Goal: Task Accomplishment & Management: Complete application form

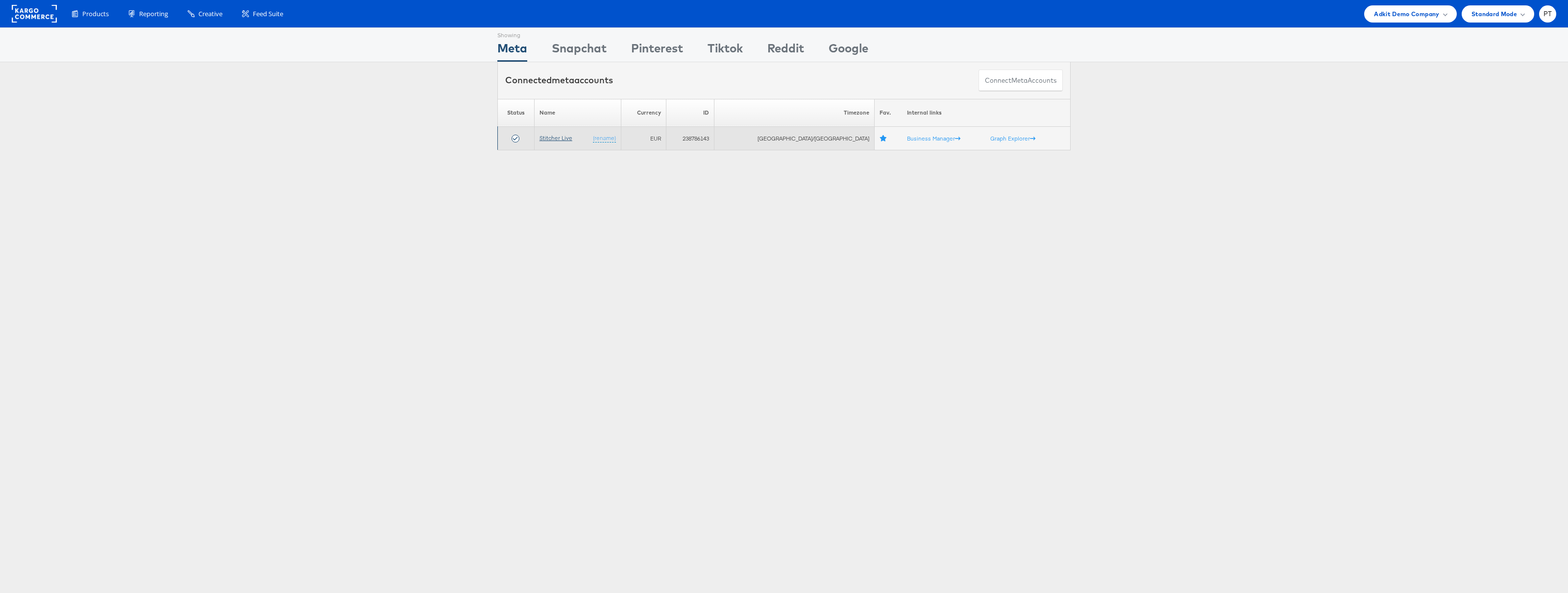
click at [567, 137] on link "Stitcher Live" at bounding box center [556, 138] width 33 height 7
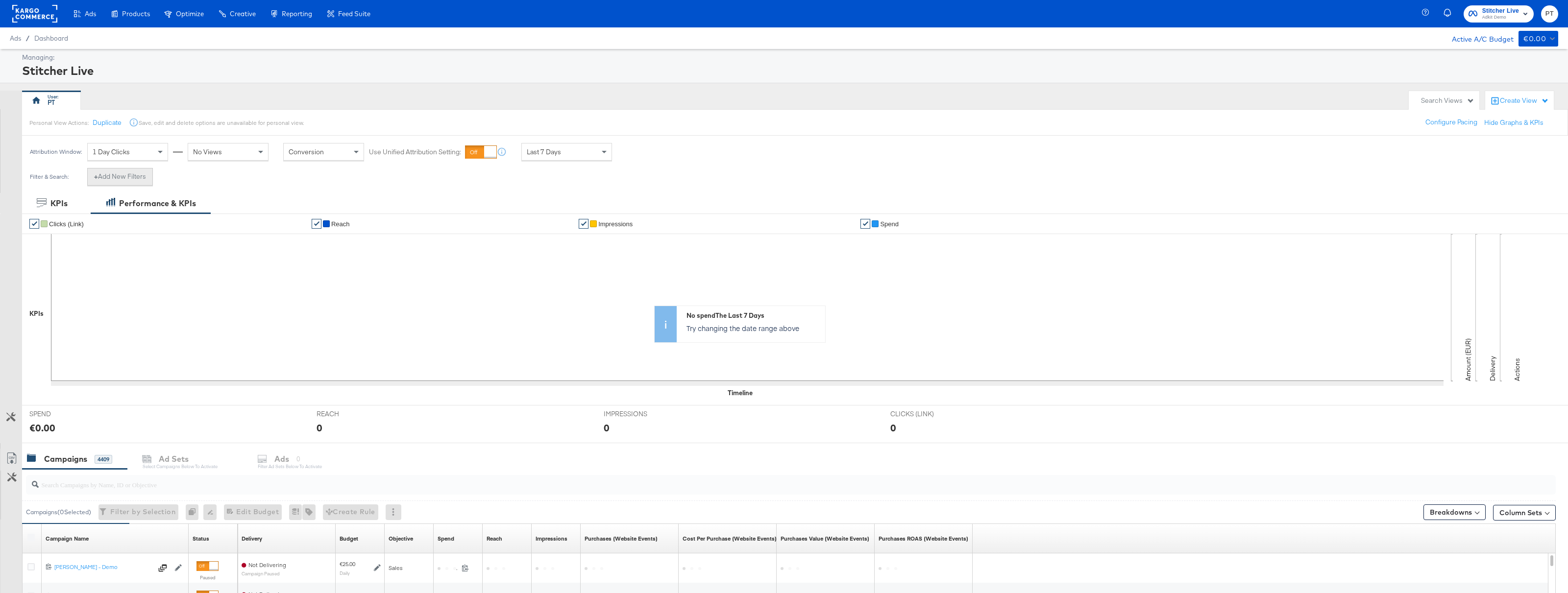
click at [132, 179] on button "+ Add New Filters" at bounding box center [120, 176] width 66 height 18
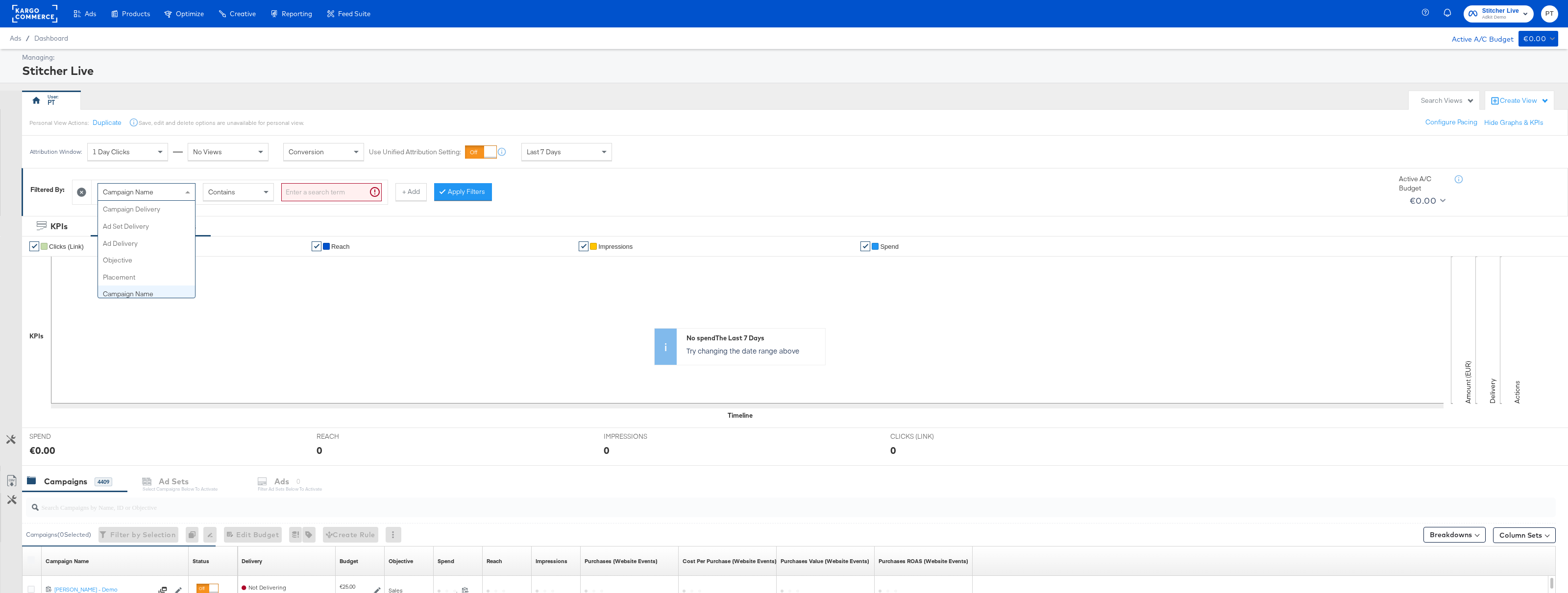
click at [163, 194] on div "Campaign Name" at bounding box center [146, 192] width 97 height 16
click at [318, 190] on input "search" at bounding box center [331, 192] width 100 height 18
paste input "6842713662365"
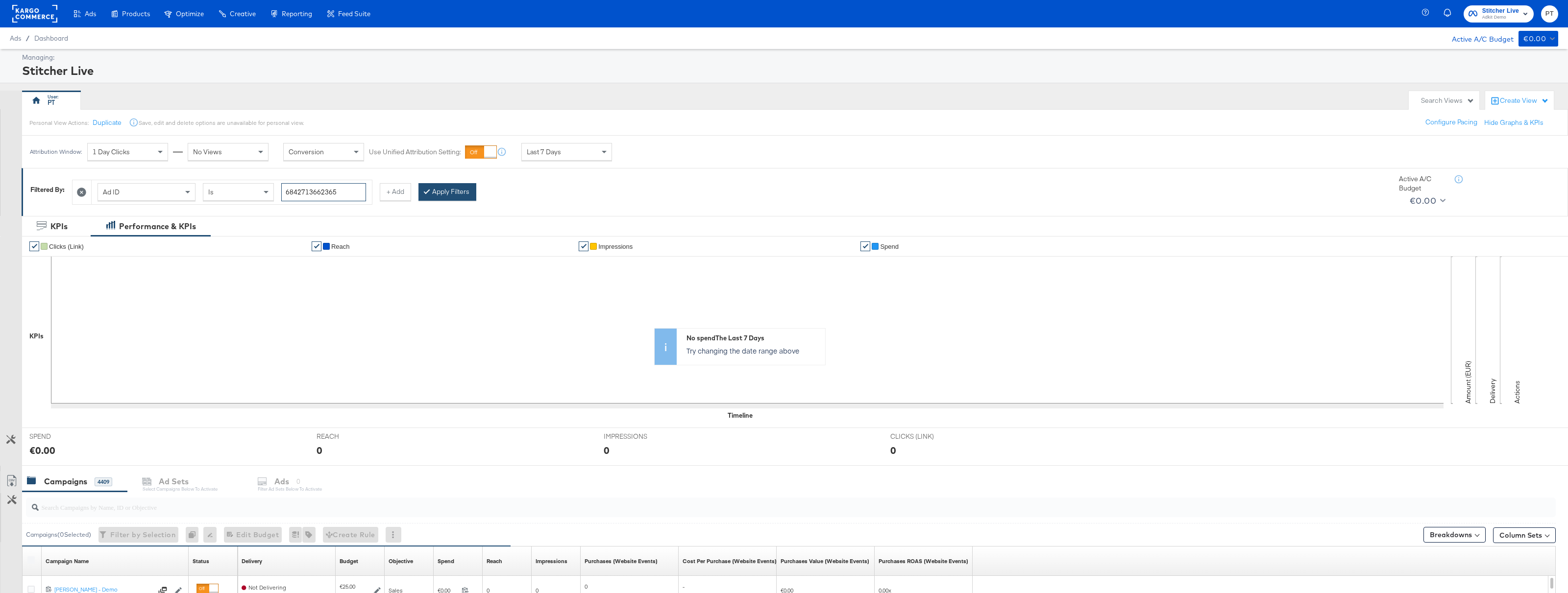
type input "6842713662365"
click at [441, 192] on button "Apply Filters" at bounding box center [447, 192] width 58 height 18
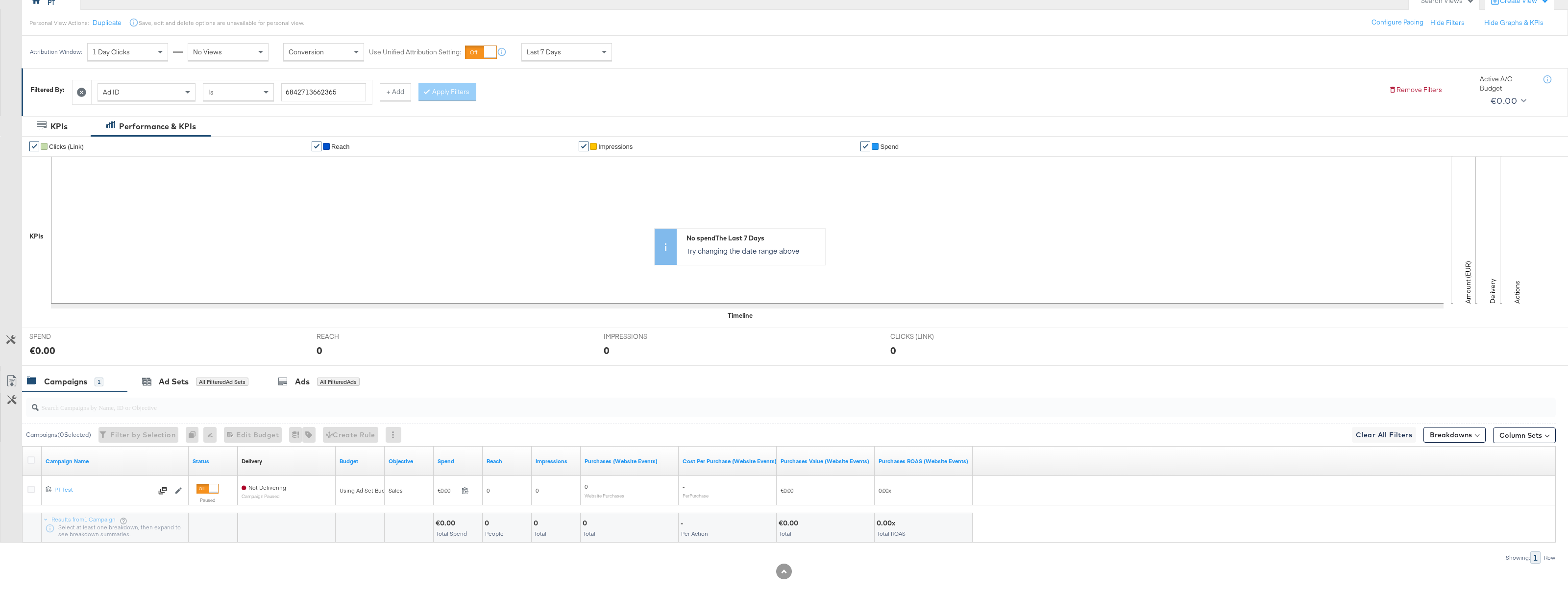
scroll to position [114, 0]
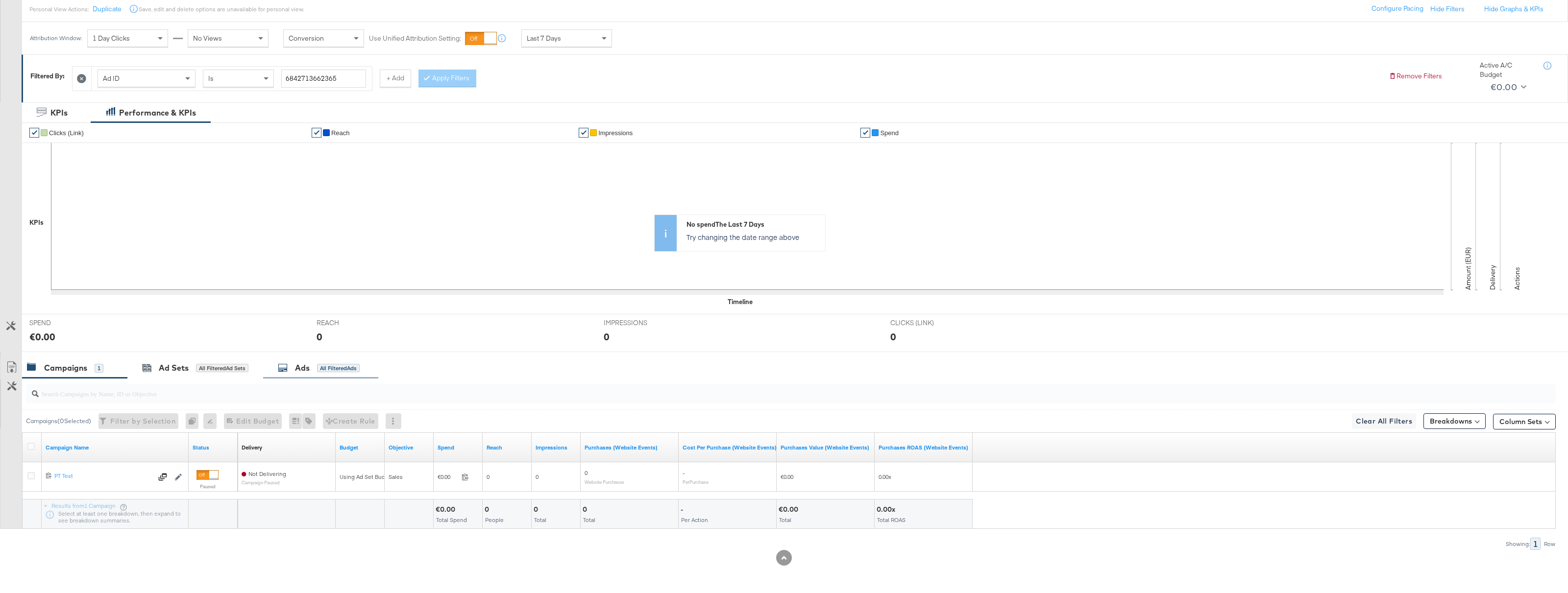
click at [318, 373] on div "Ads All Filtered Ads" at bounding box center [318, 368] width 82 height 12
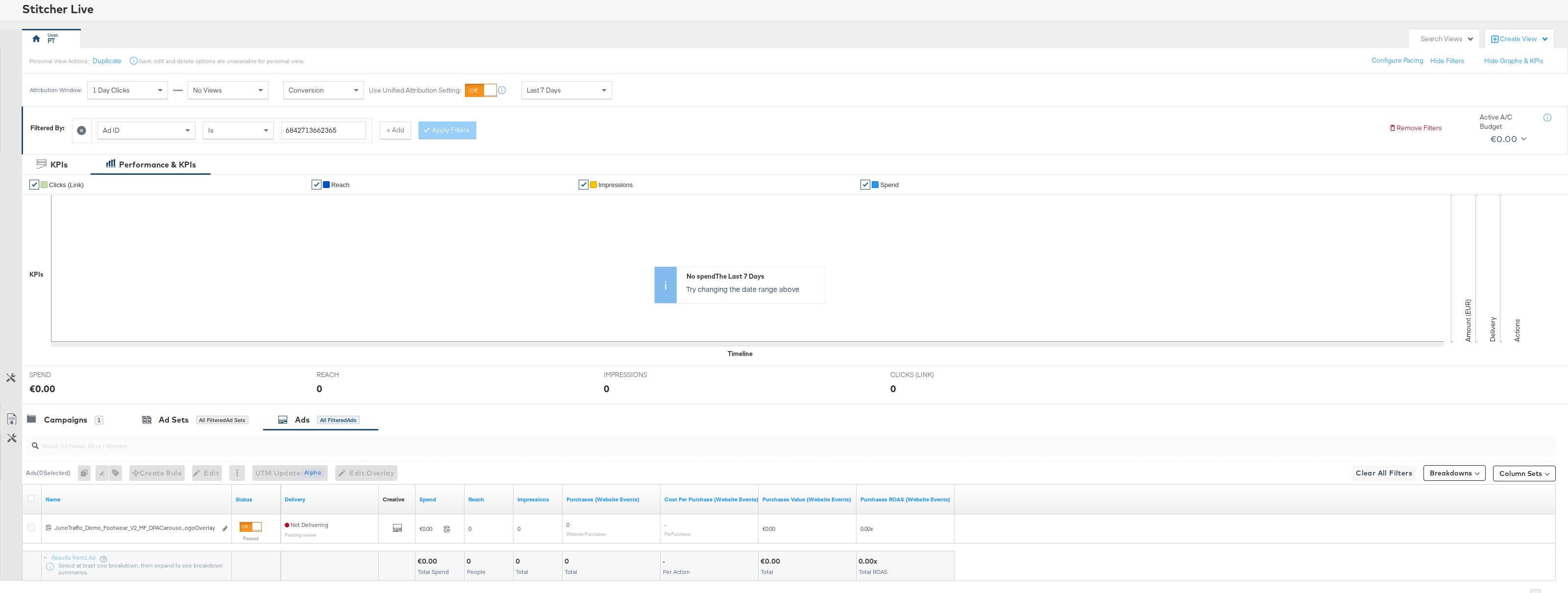
scroll to position [0, 0]
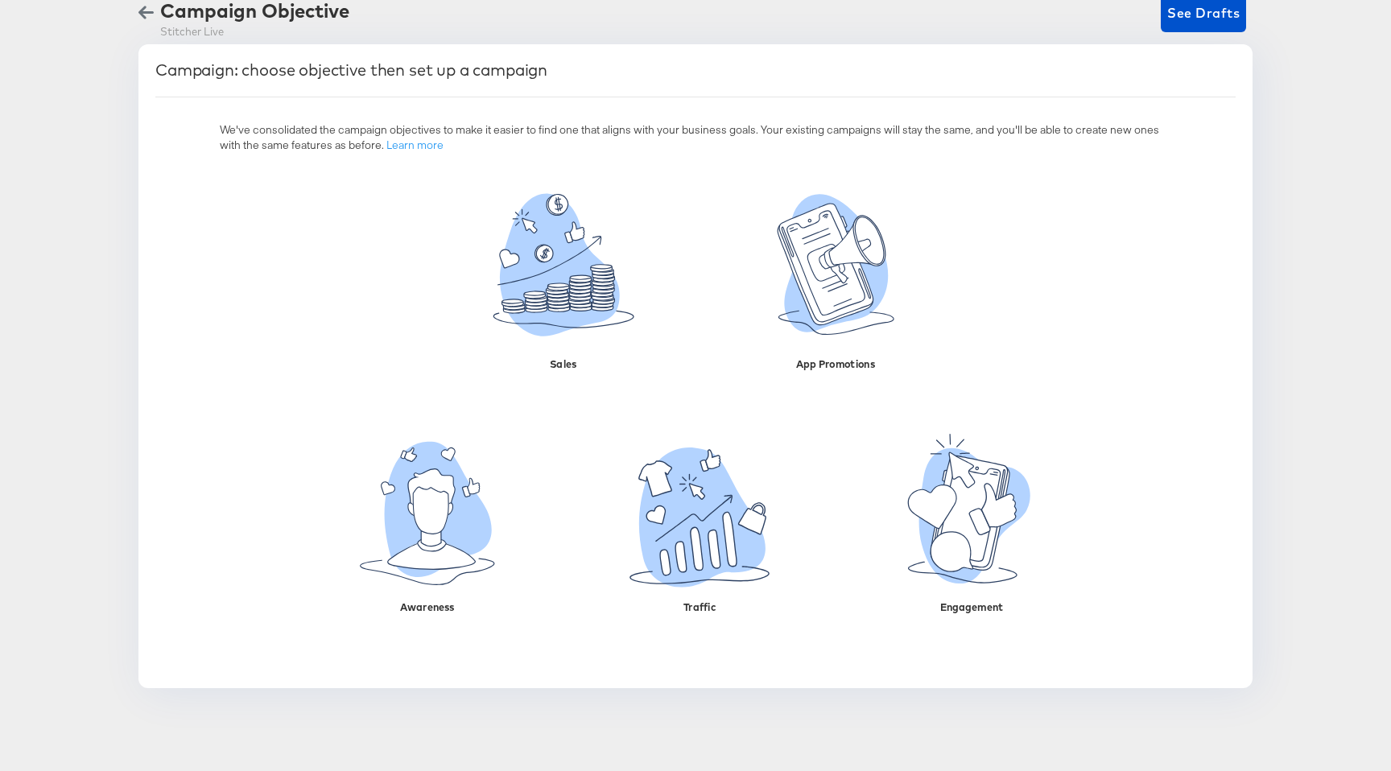
scroll to position [164, 0]
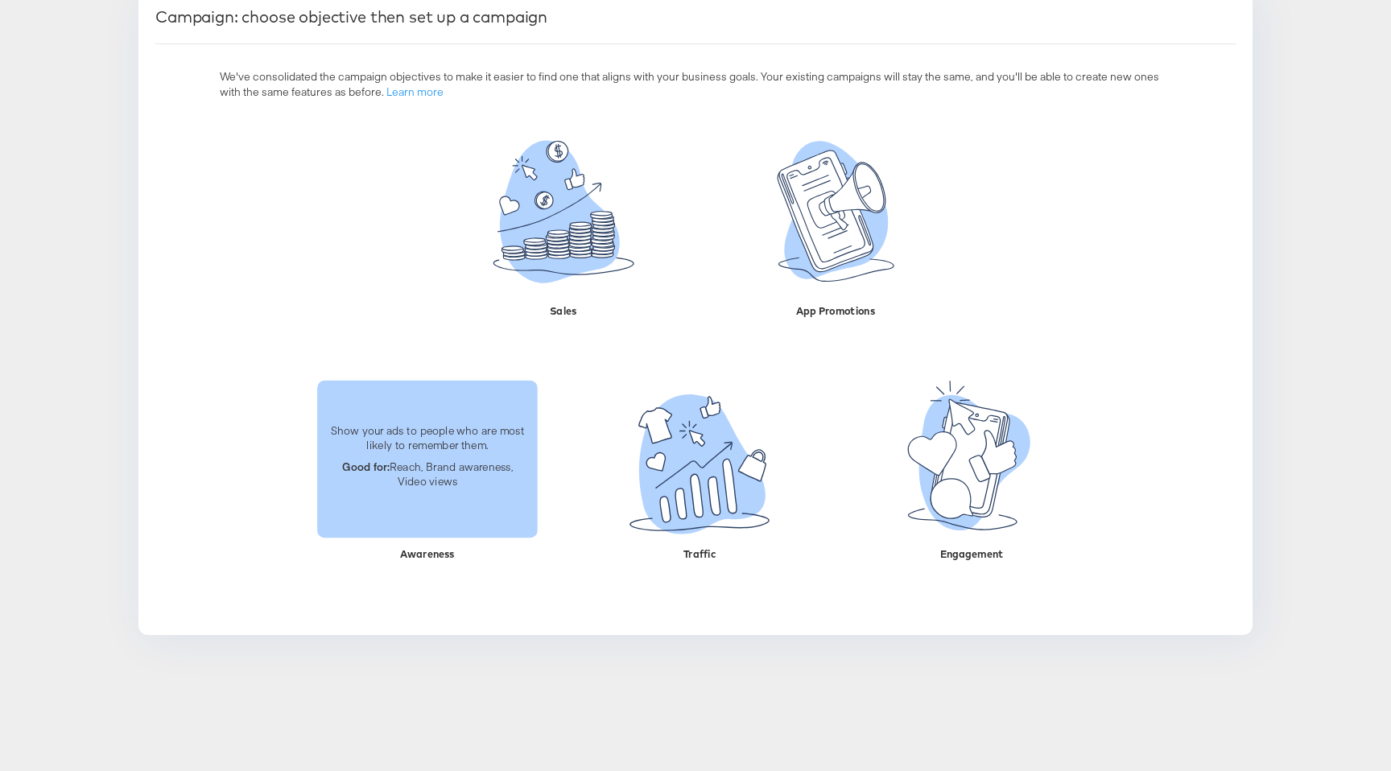
click at [415, 437] on p "Show your ads to people who are most likely to remember them." at bounding box center [427, 438] width 201 height 30
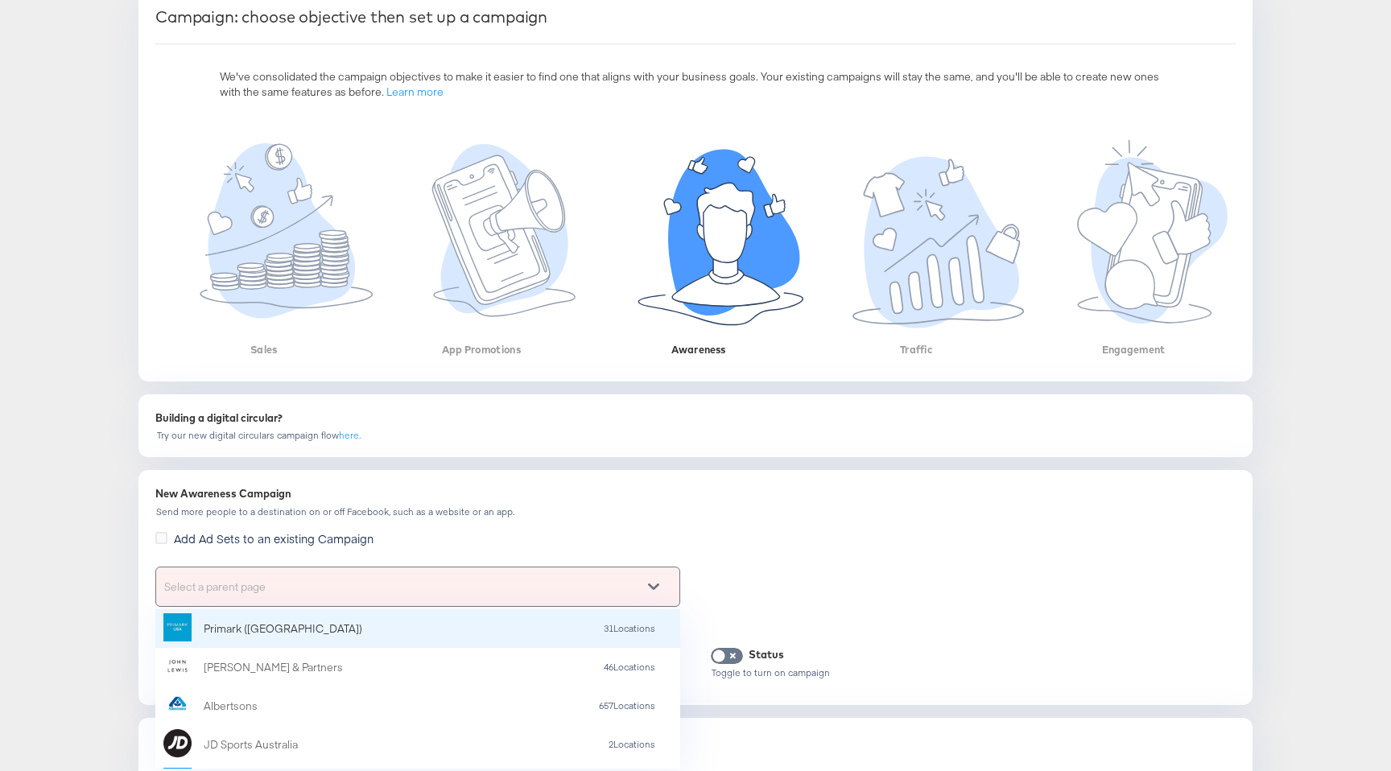
click at [303, 584] on div "Select a parent page" at bounding box center [417, 587] width 523 height 39
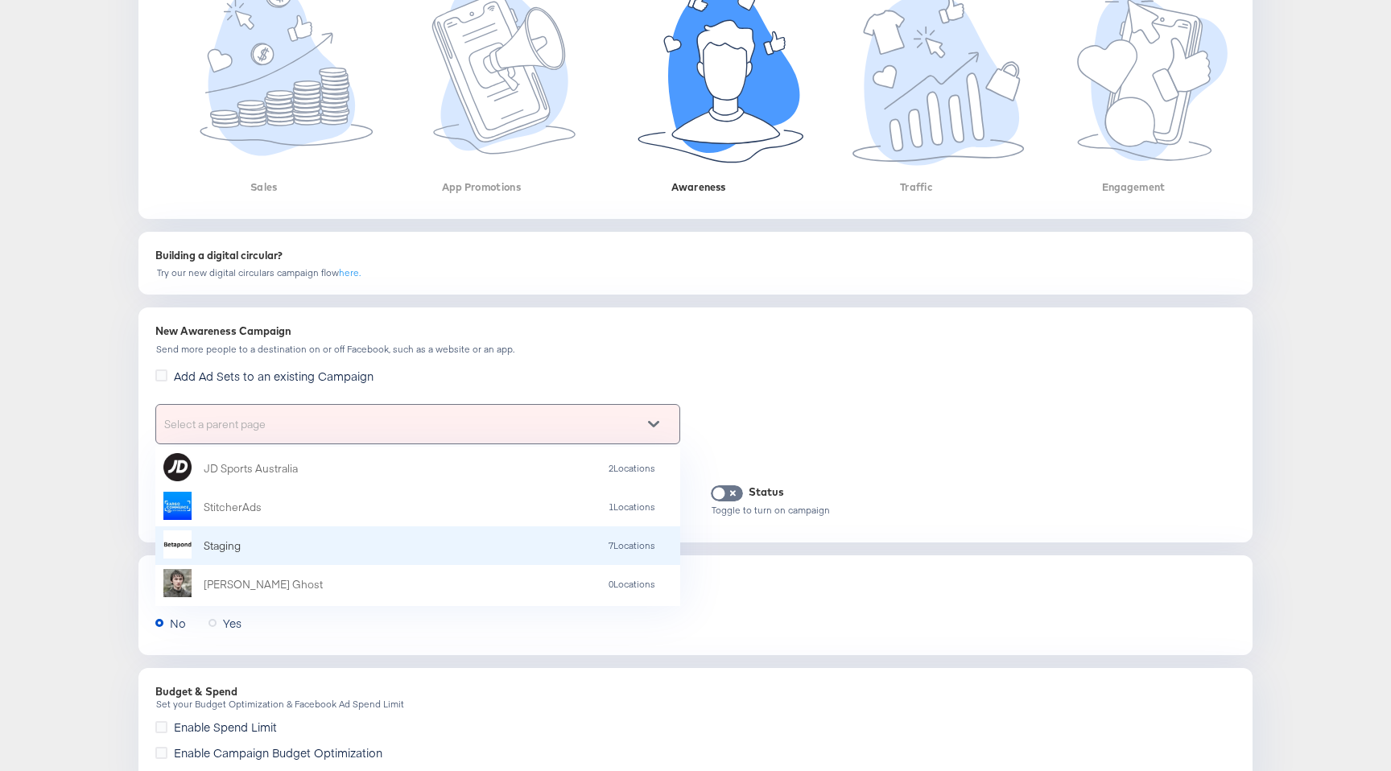
scroll to position [113, 0]
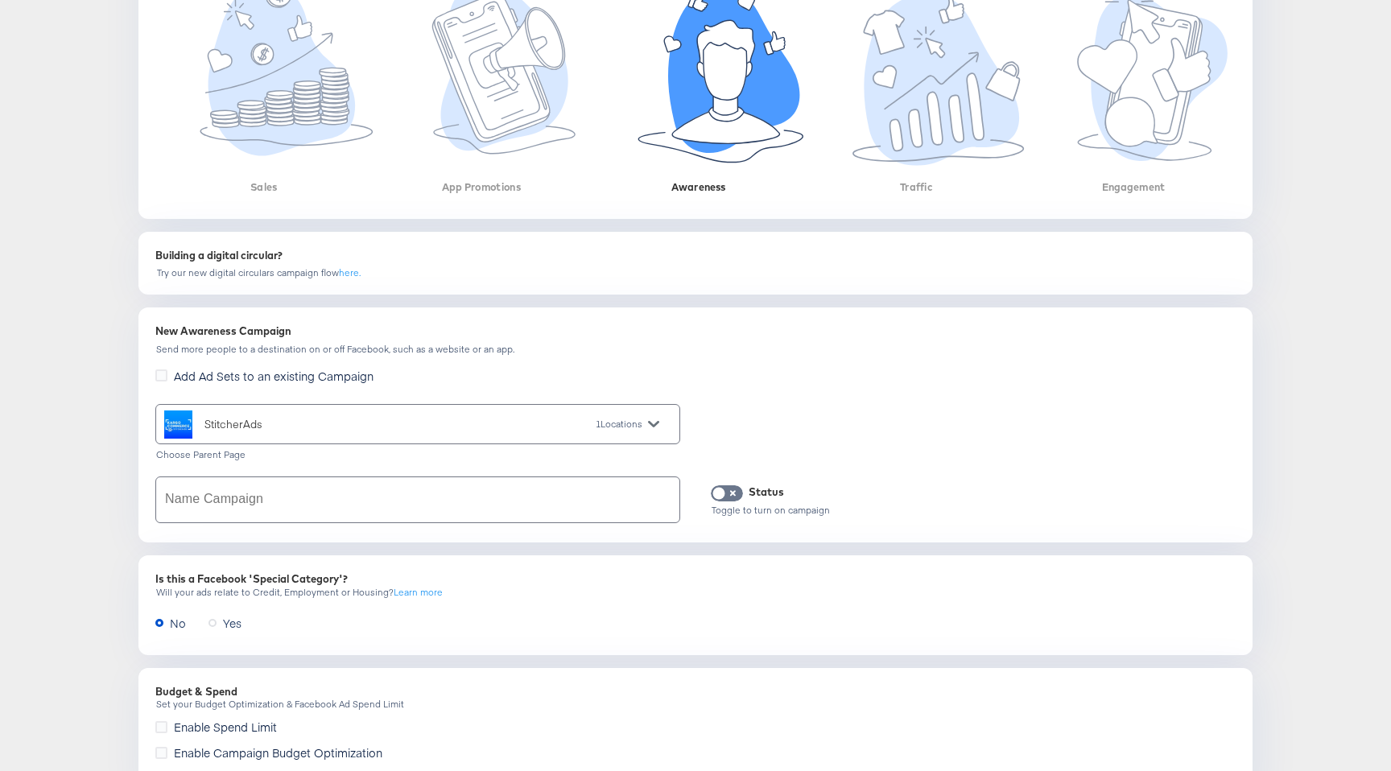
click at [314, 518] on input "text" at bounding box center [417, 499] width 523 height 45
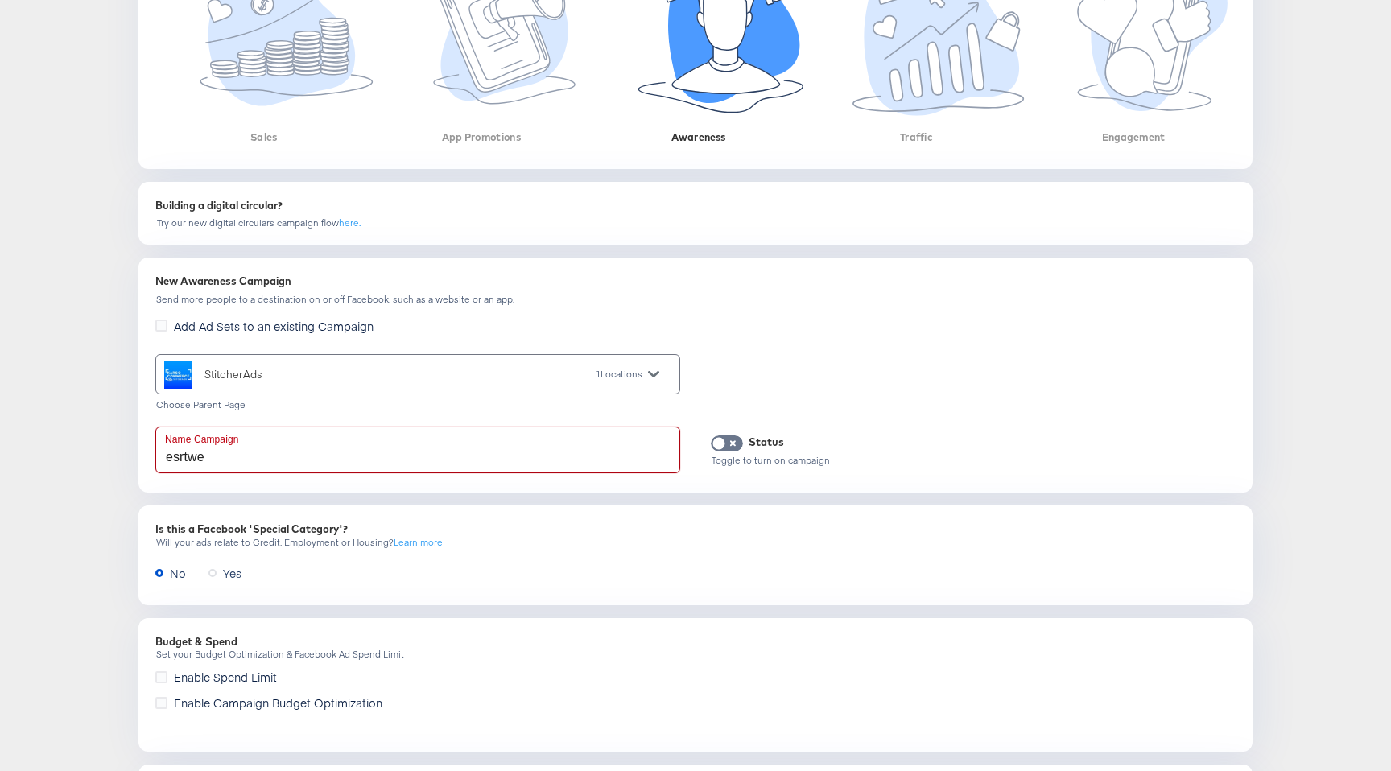
scroll to position [474, 0]
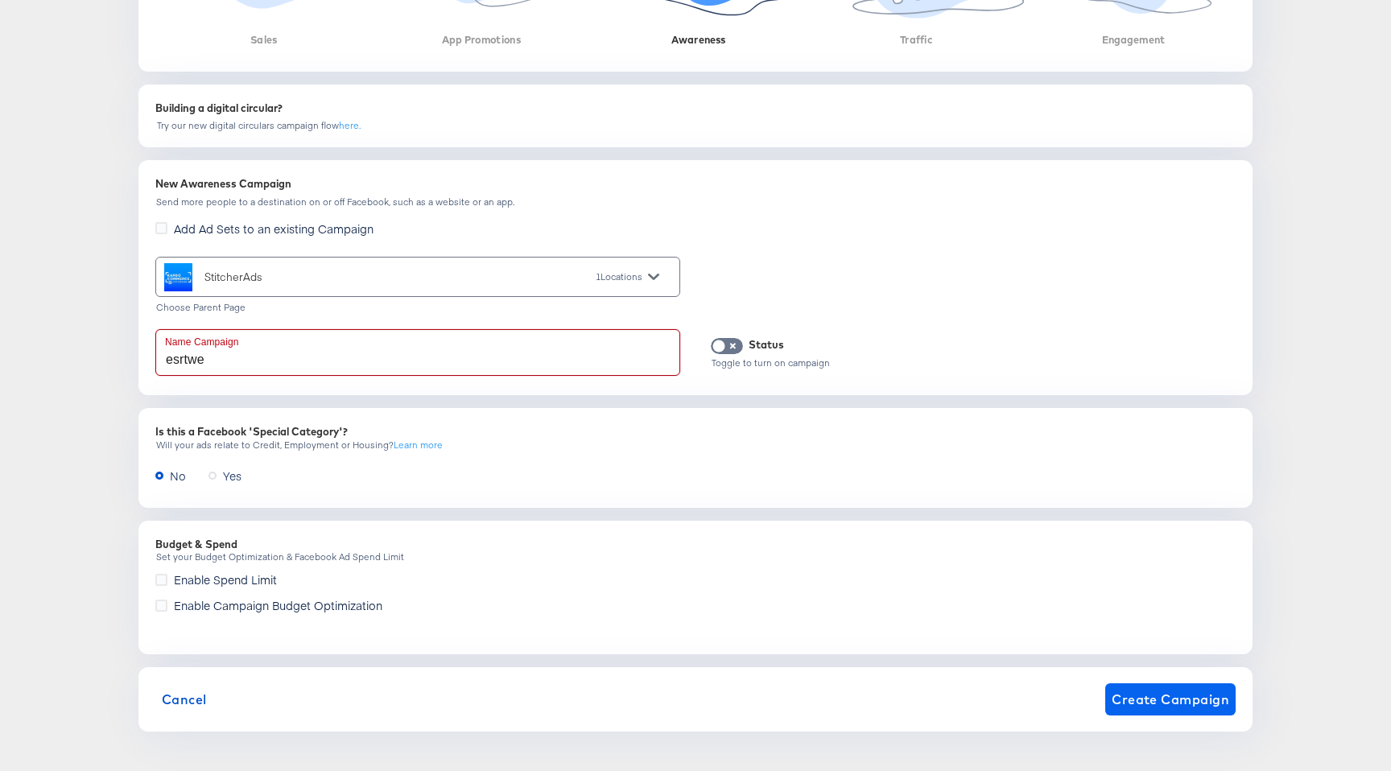
type input "esrtwe"
click at [1131, 710] on button "Create Campaign" at bounding box center [1170, 699] width 130 height 32
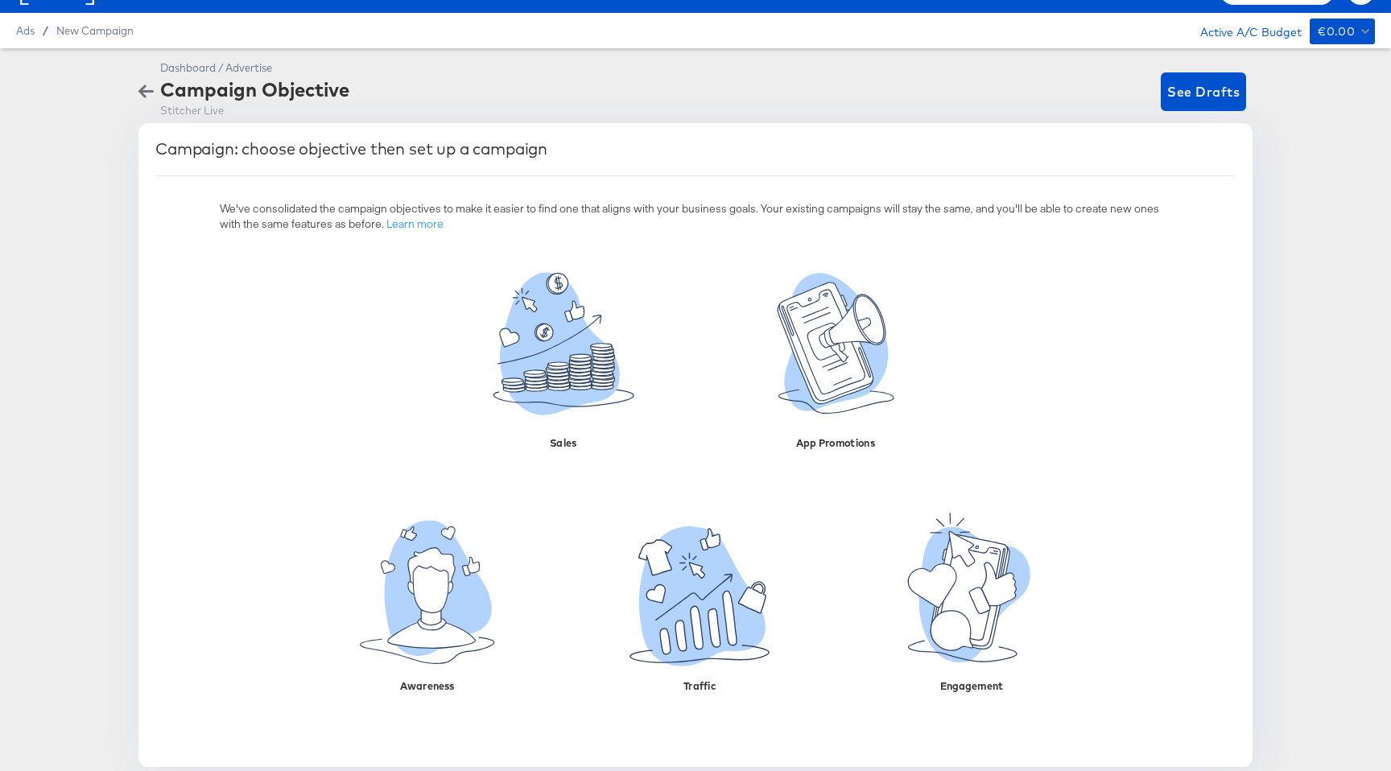
scroll to position [40, 0]
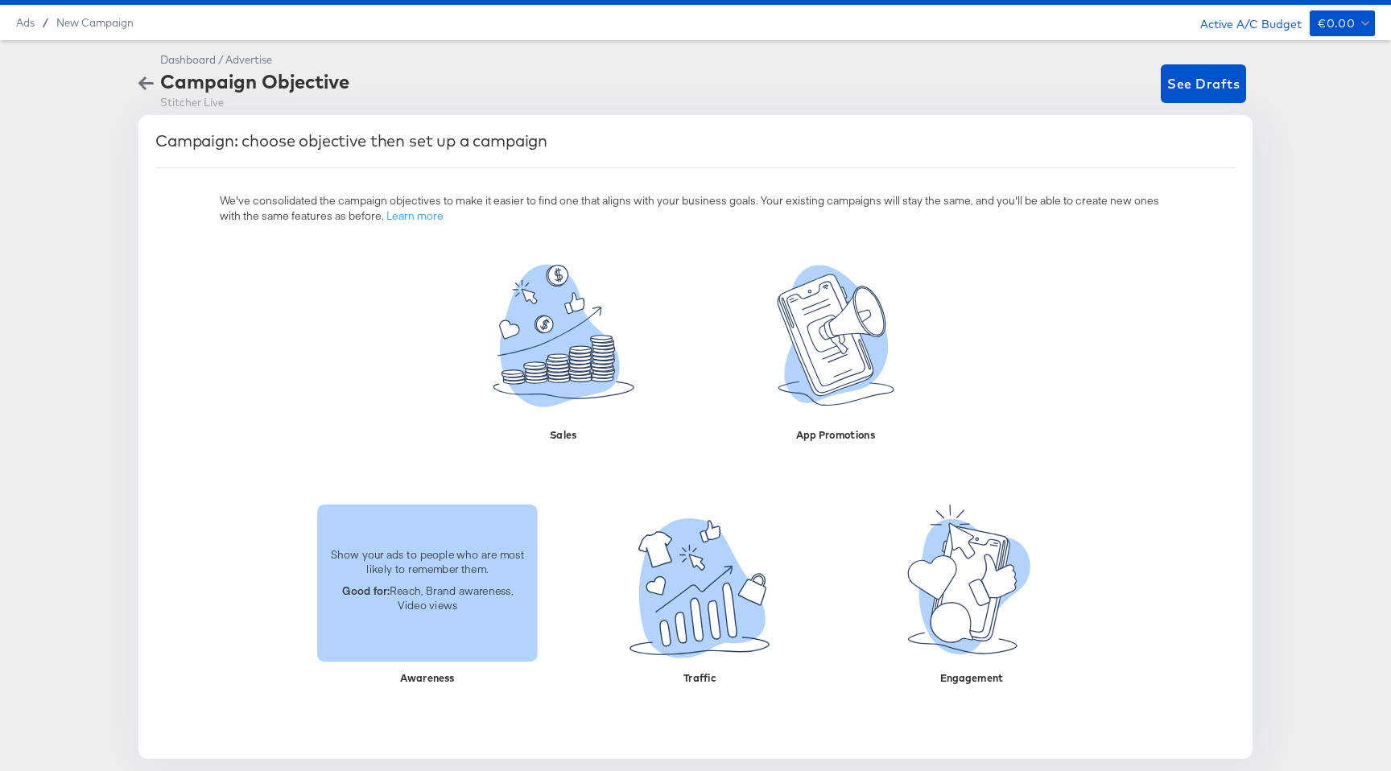
click at [443, 602] on p "Good for: Reach, Brand awareness, Video views" at bounding box center [427, 598] width 201 height 30
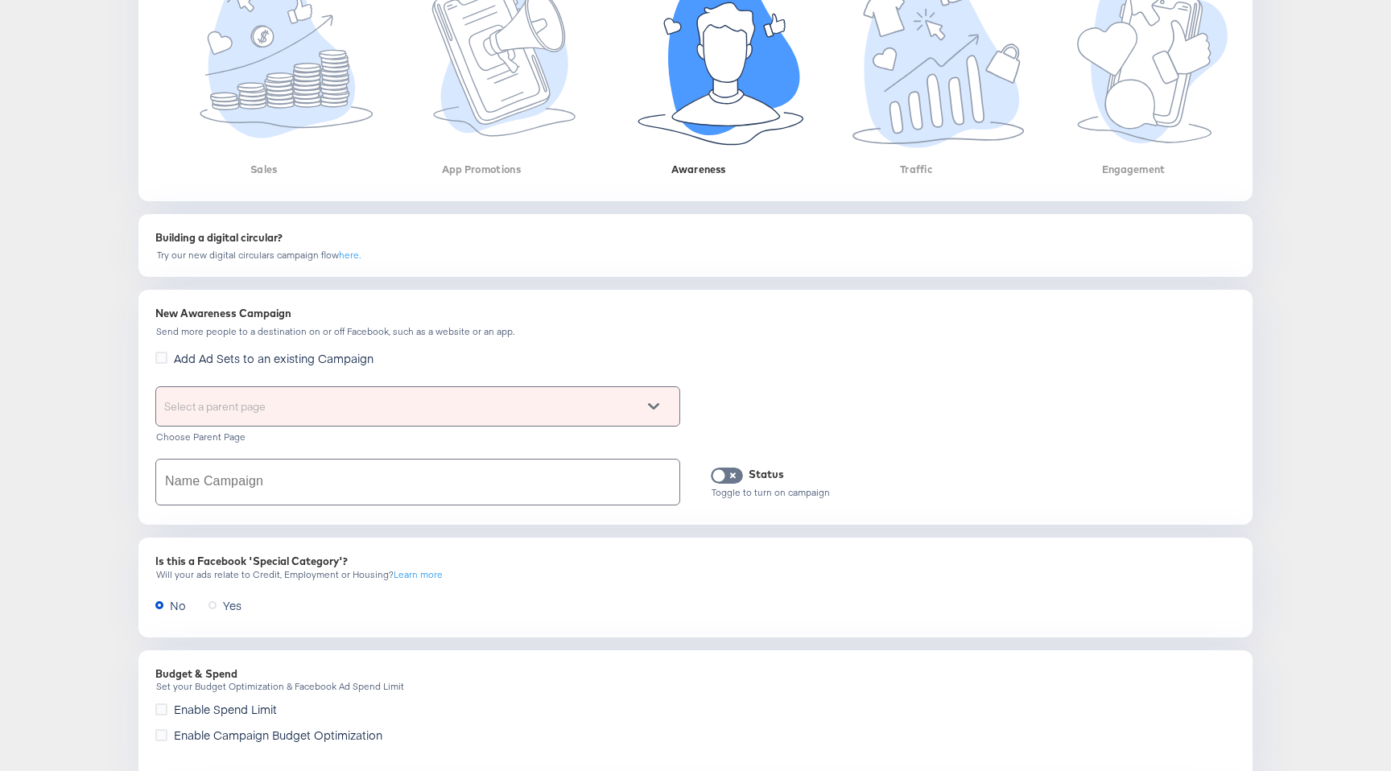
scroll to position [345, 0]
click at [362, 408] on div "Select a parent page" at bounding box center [417, 405] width 523 height 39
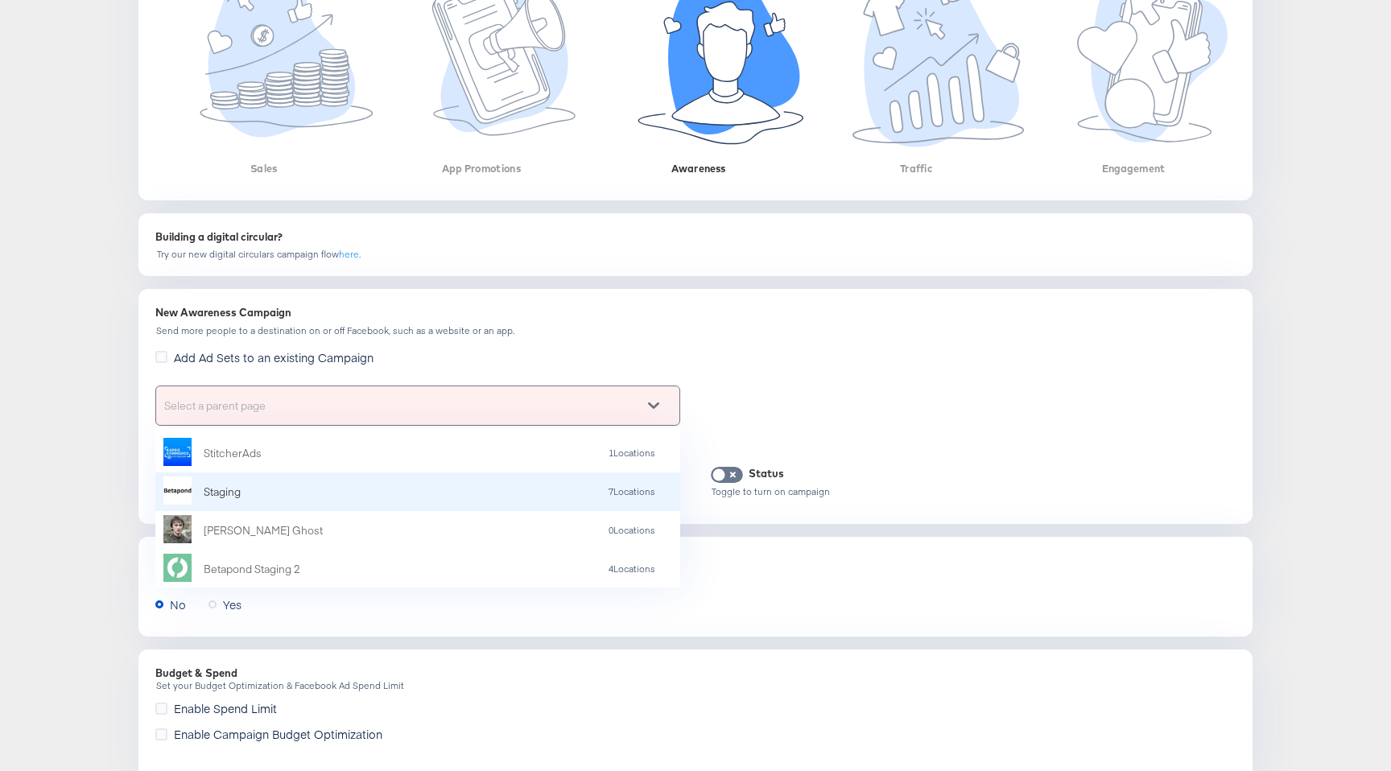
scroll to position [150, 0]
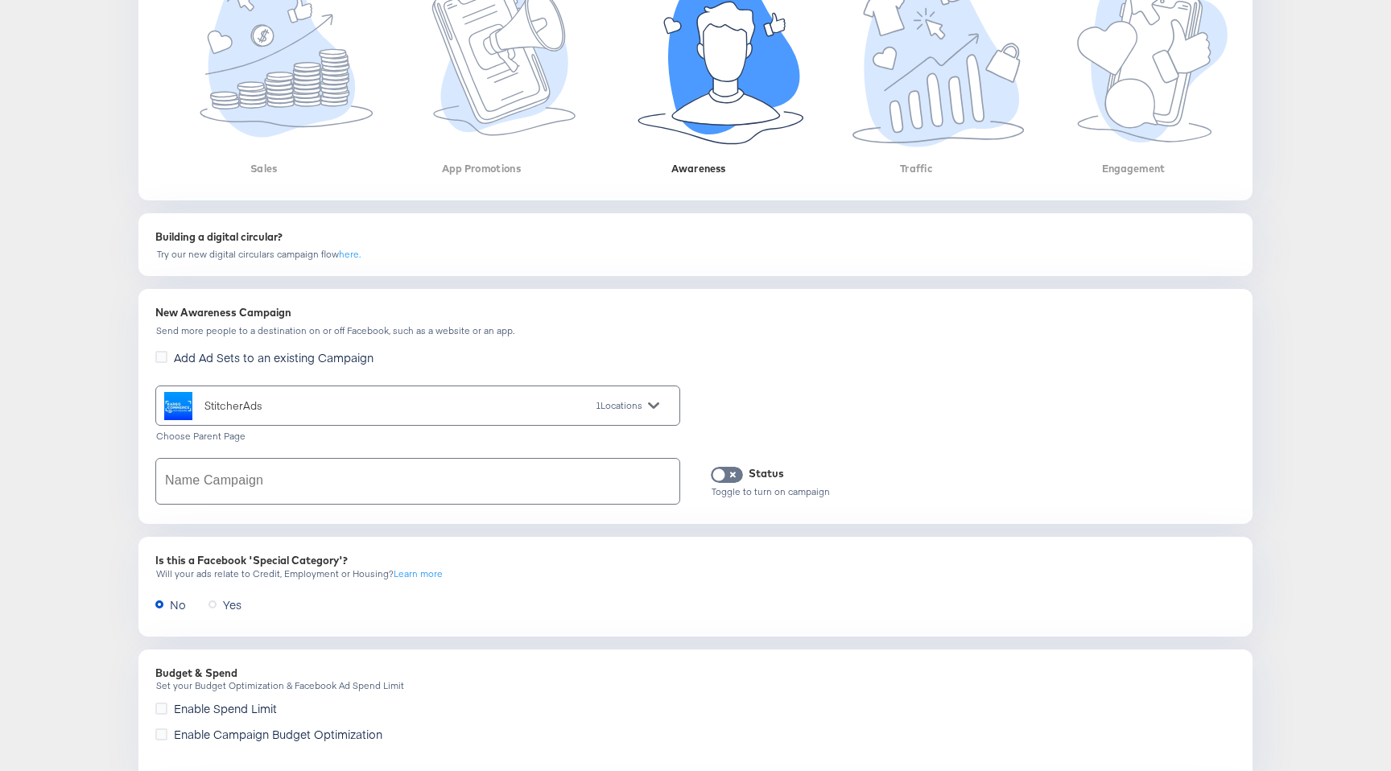
click at [366, 485] on input "text" at bounding box center [417, 481] width 523 height 45
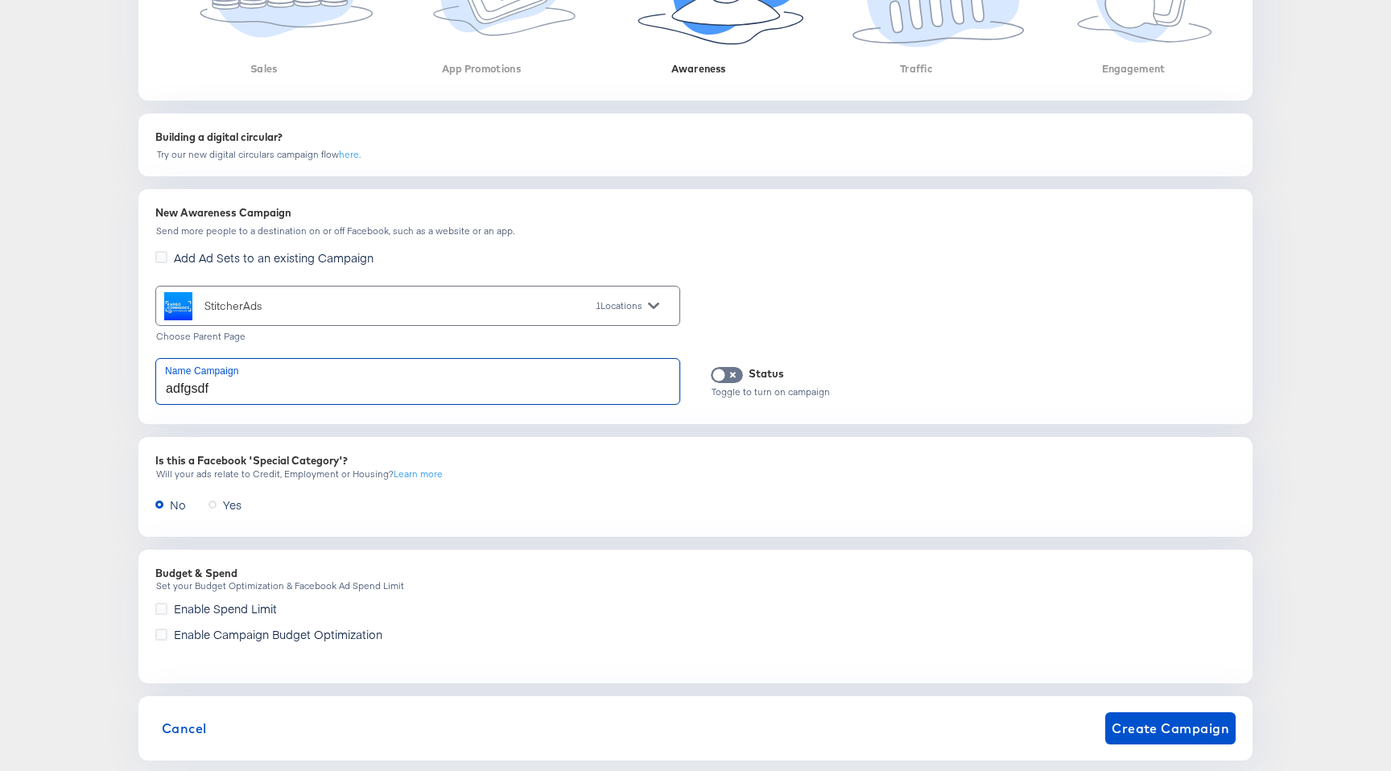
scroll to position [474, 0]
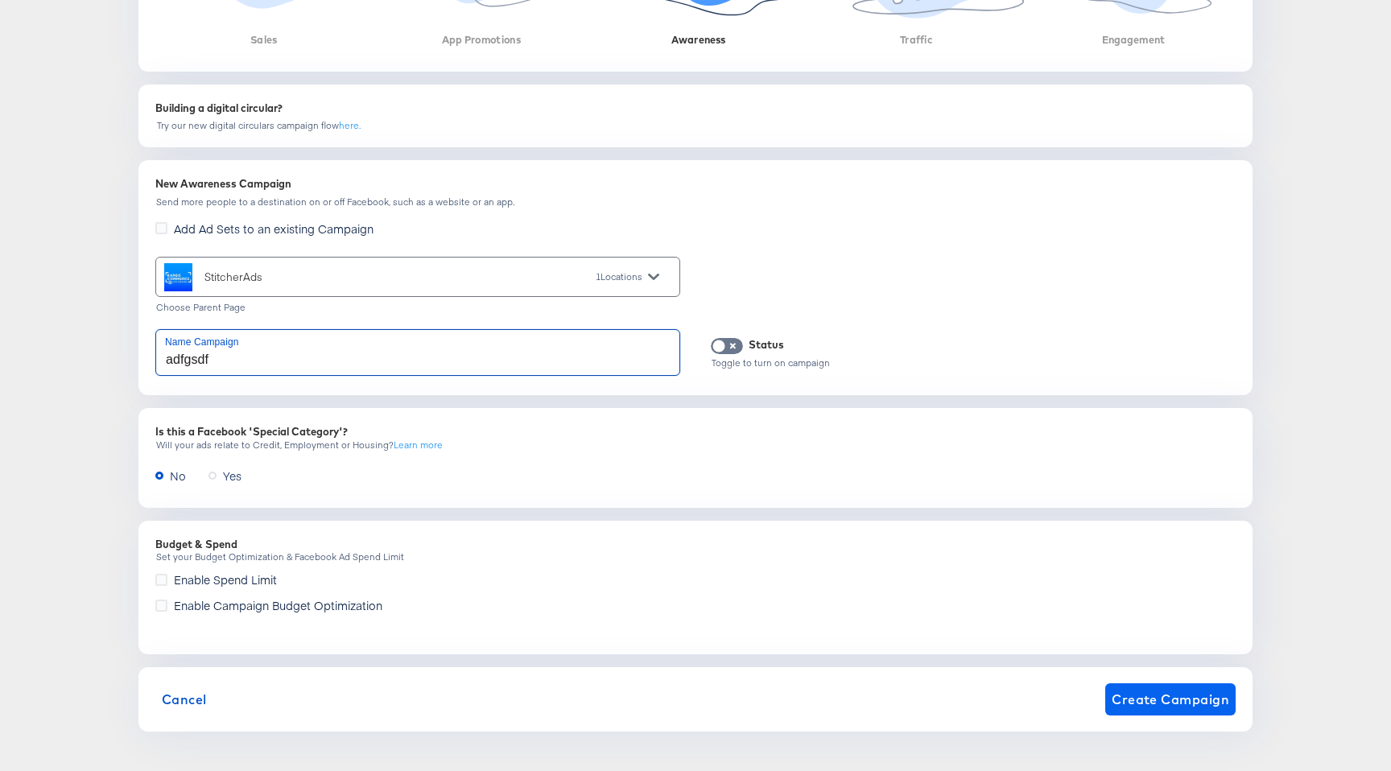
type input "adfgsdf"
click at [1154, 691] on span "Create Campaign" at bounding box center [1171, 699] width 118 height 23
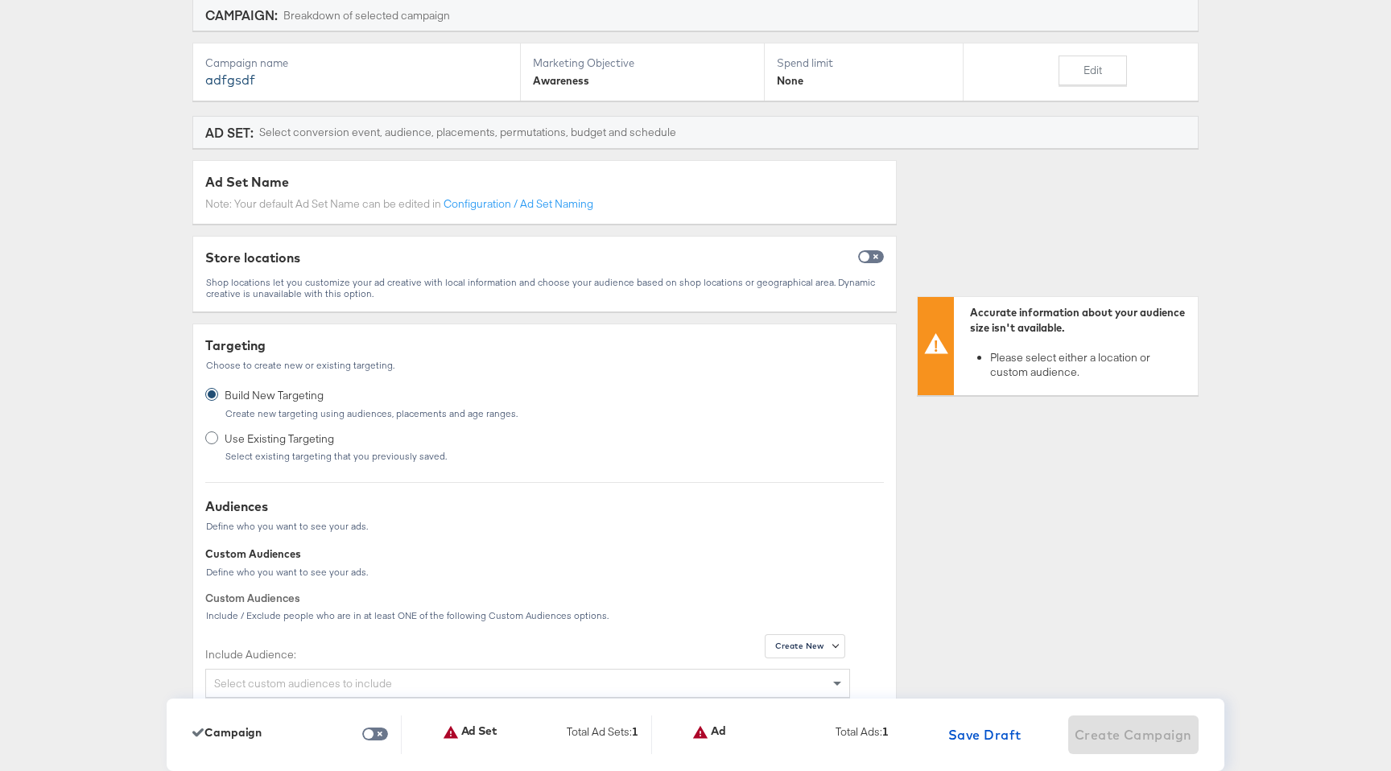
scroll to position [168, 0]
click at [873, 263] on input "checkbox" at bounding box center [864, 263] width 39 height 13
checkbox input "true"
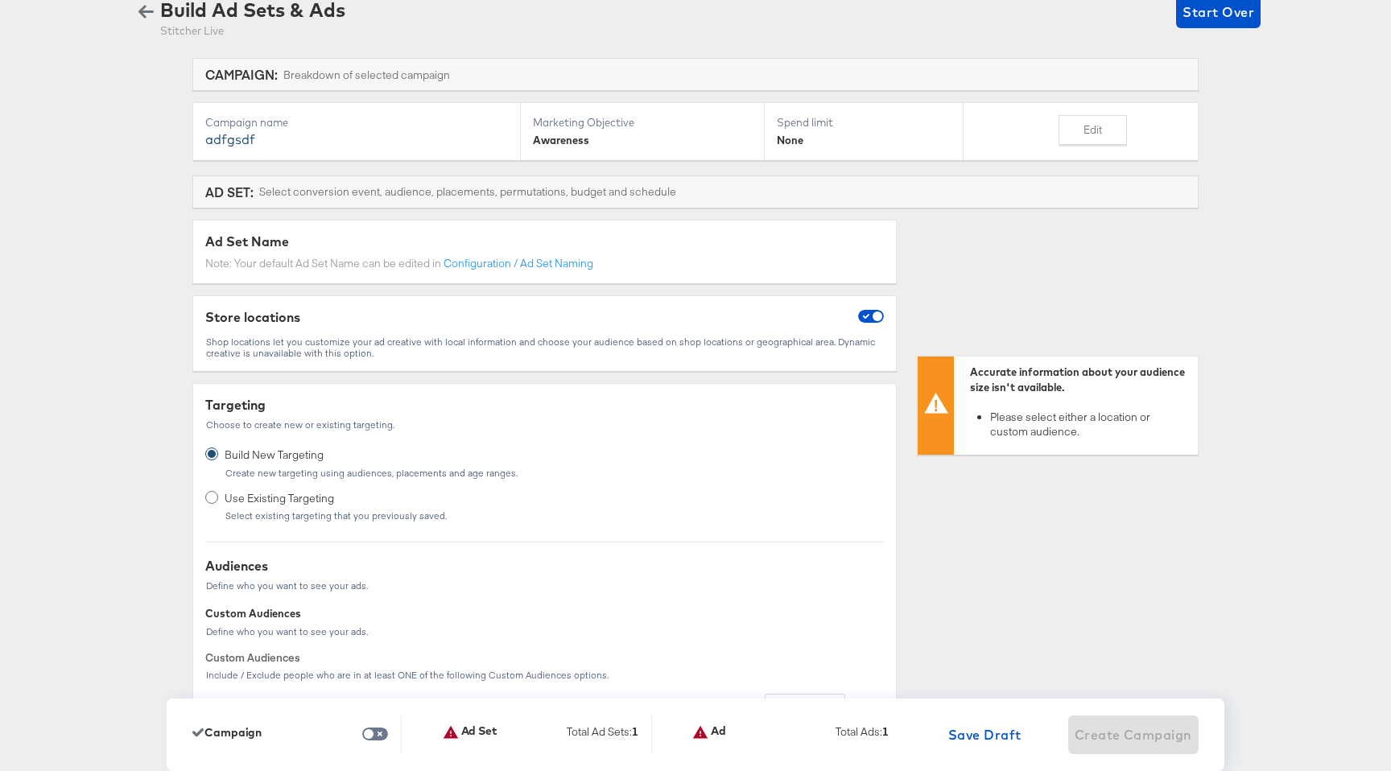
scroll to position [0, 0]
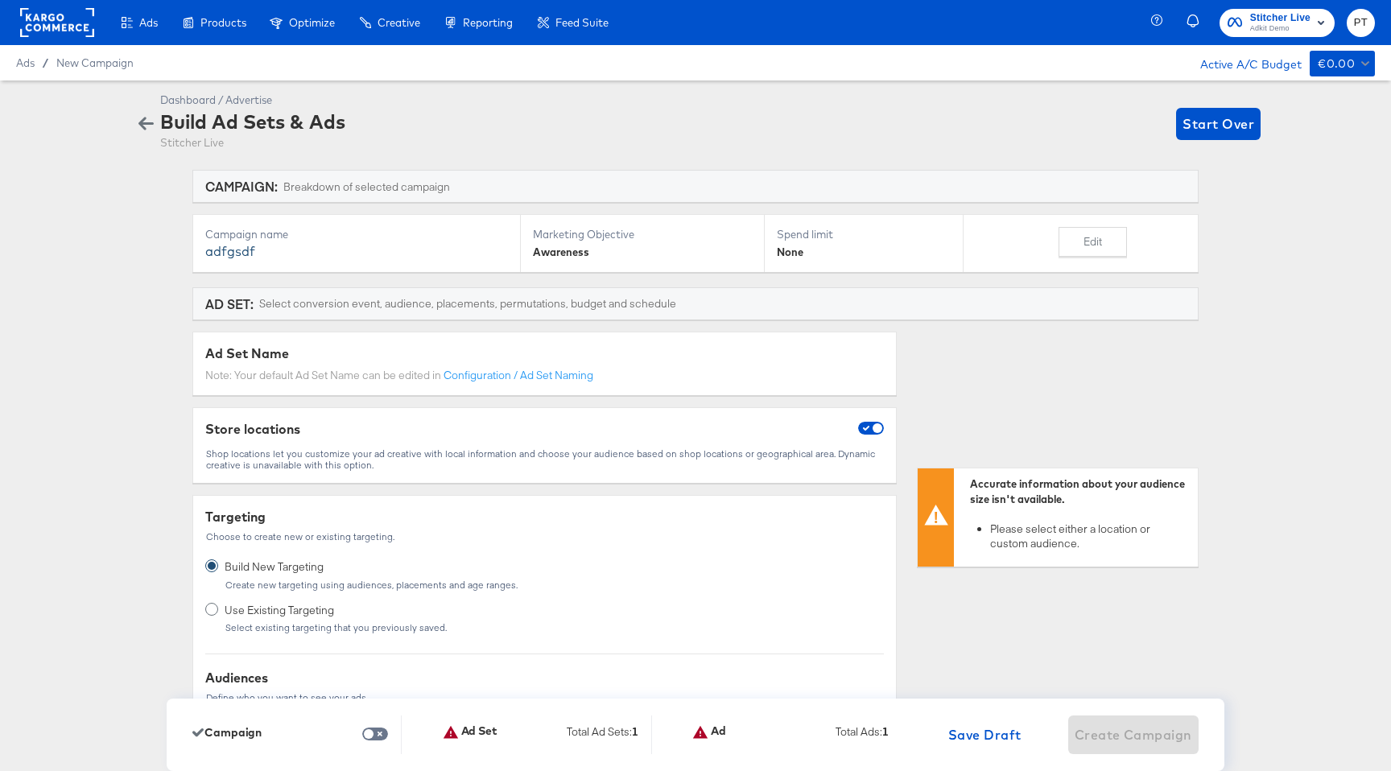
click at [158, 118] on button "button" at bounding box center [146, 123] width 28 height 15
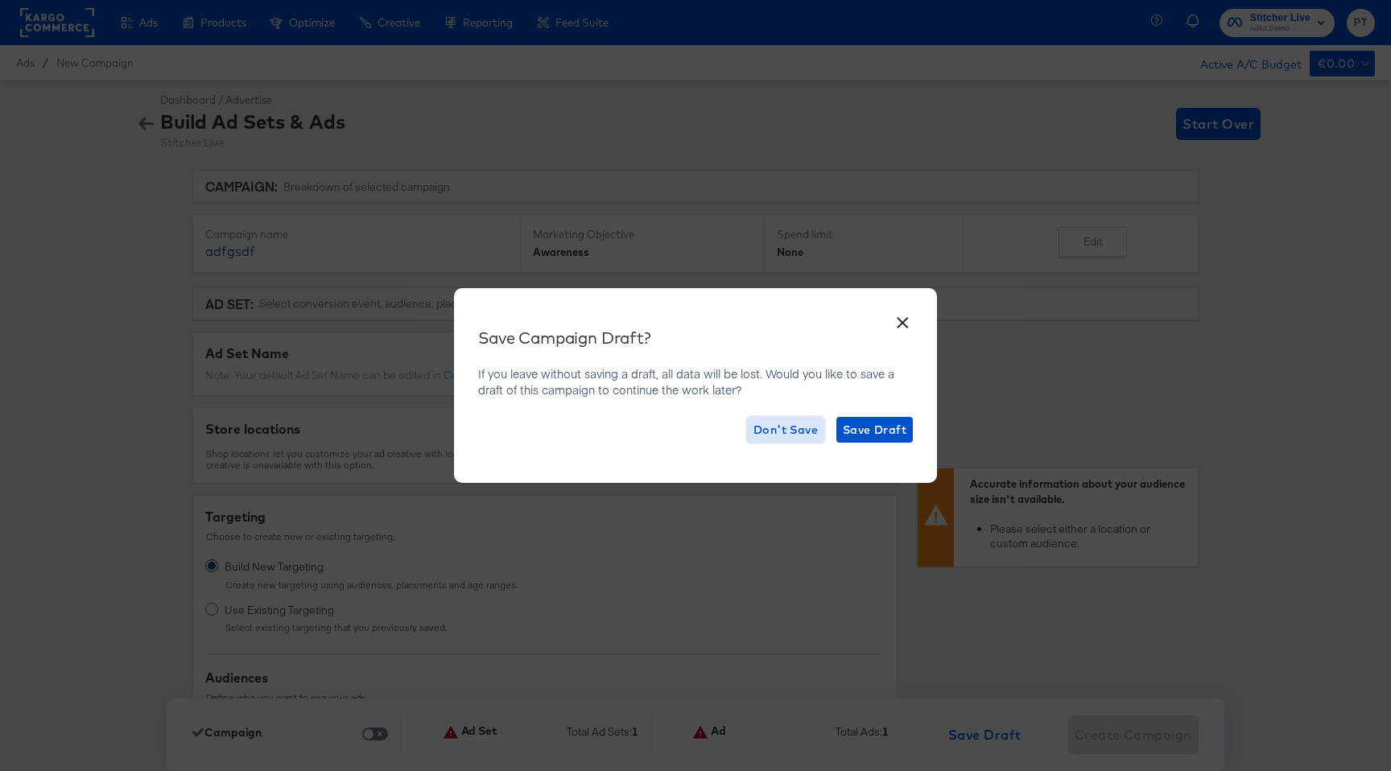
click at [799, 439] on span "Don't Save" at bounding box center [785, 430] width 64 height 20
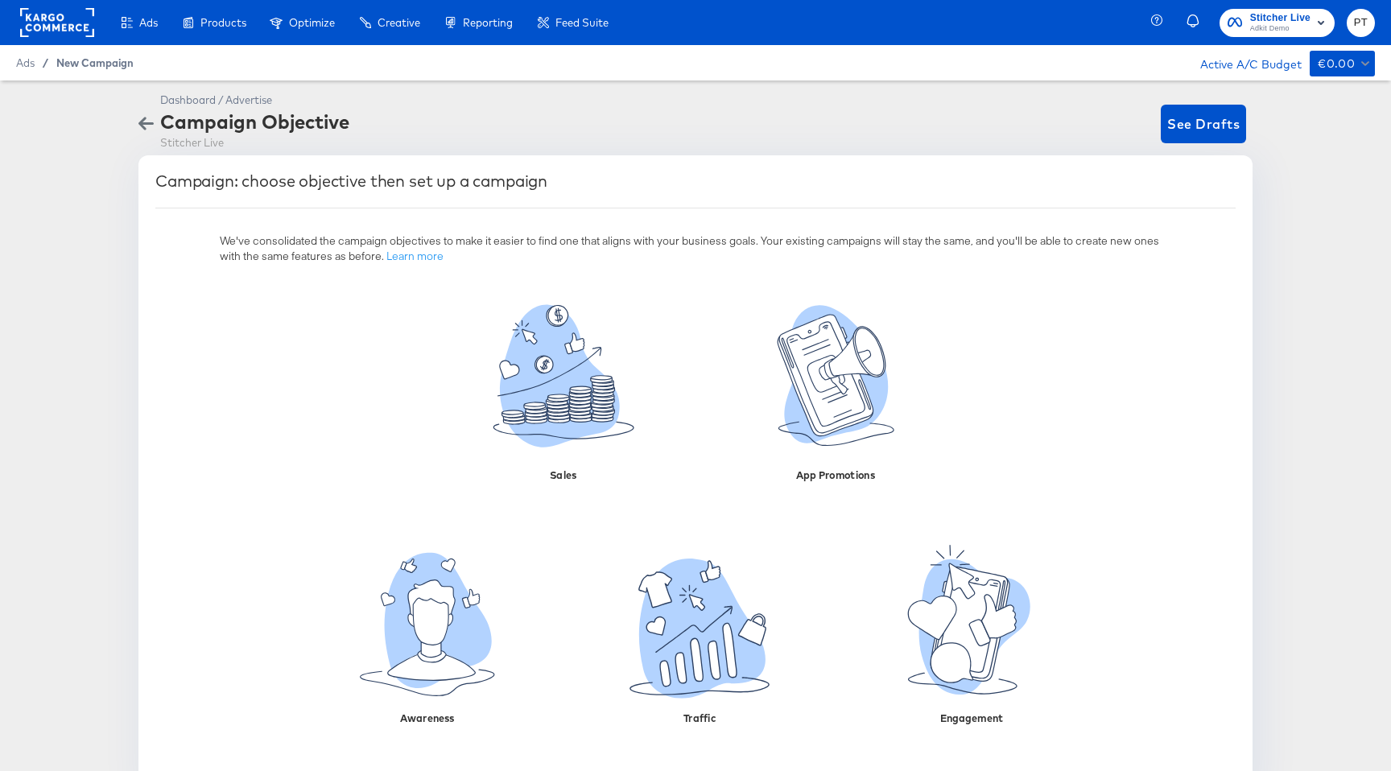
click at [91, 63] on span "New Campaign" at bounding box center [94, 62] width 77 height 13
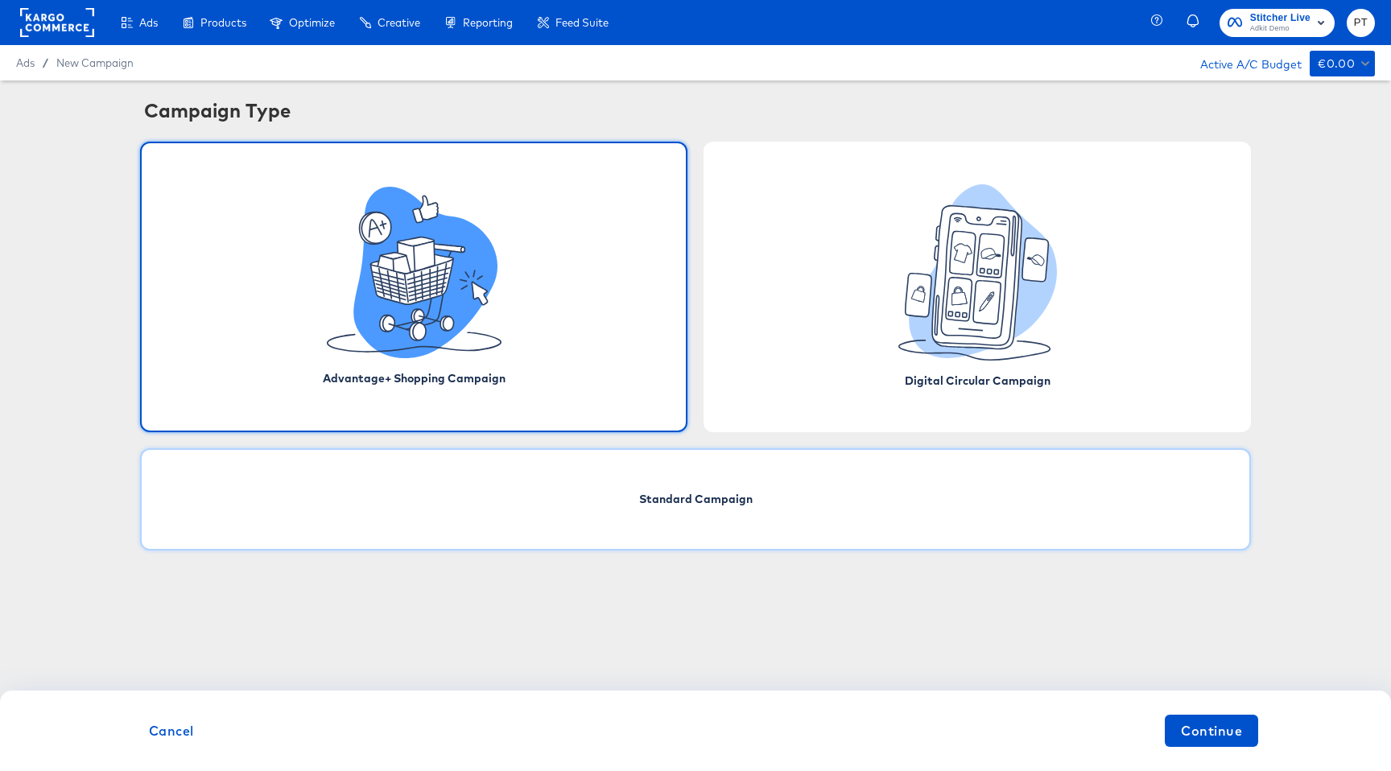
click at [603, 516] on div "Standard Campaign" at bounding box center [695, 499] width 1111 height 102
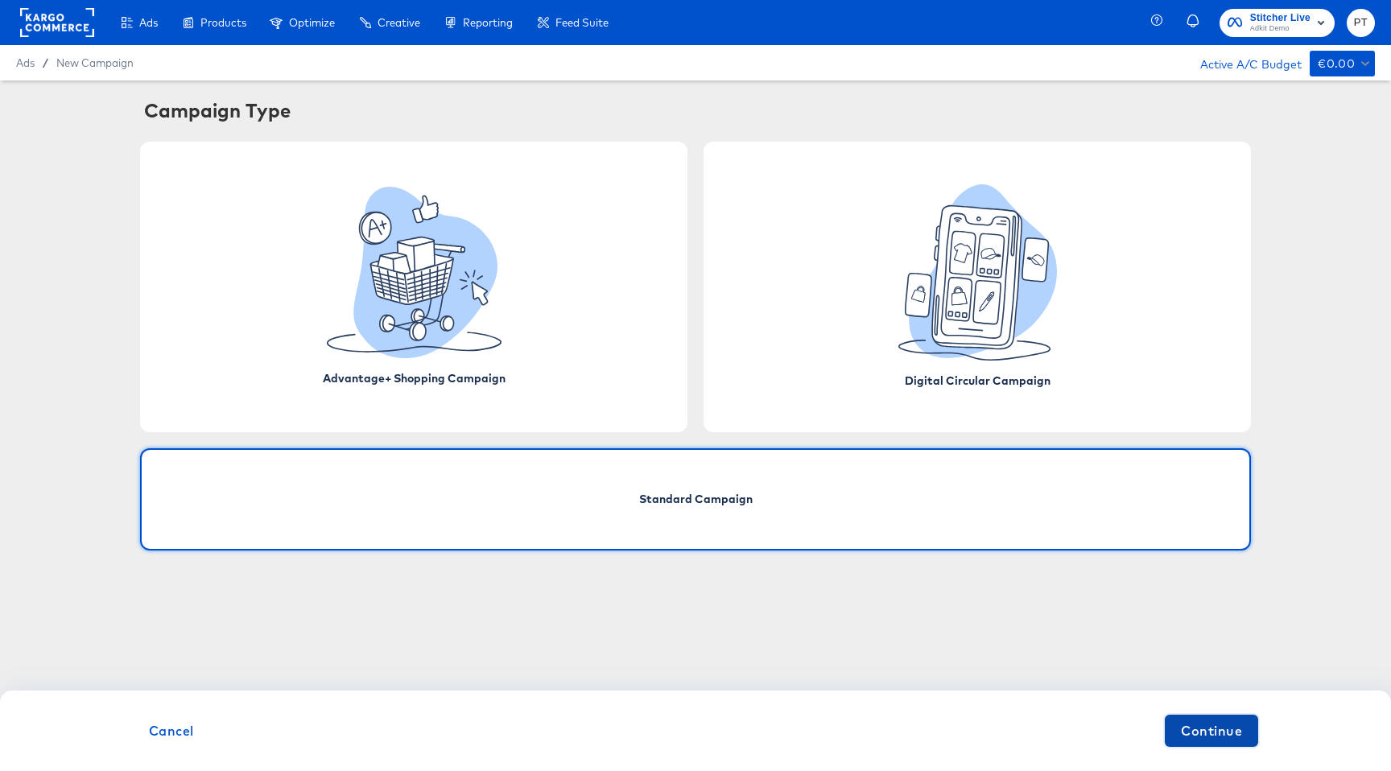
click at [1232, 733] on span "Continue" at bounding box center [1211, 731] width 61 height 23
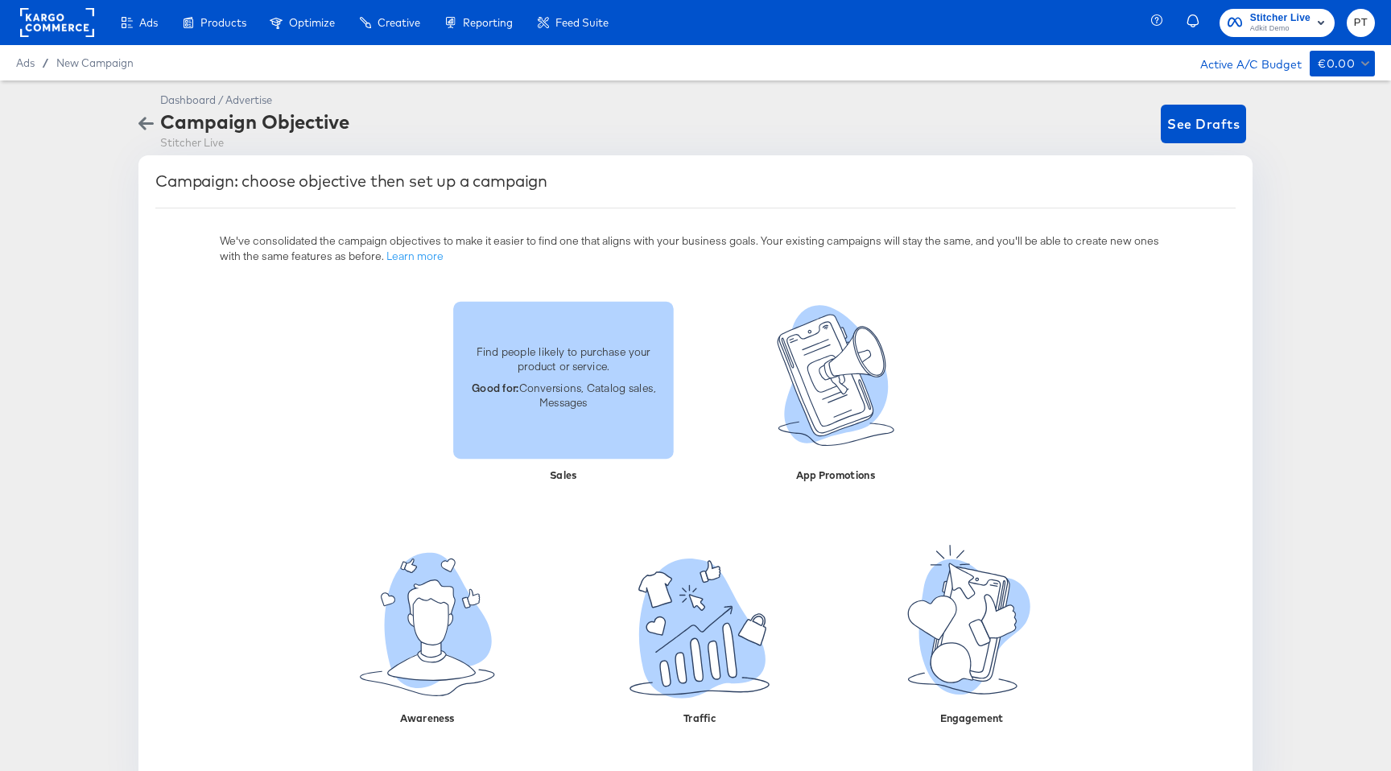
scroll to position [40, 0]
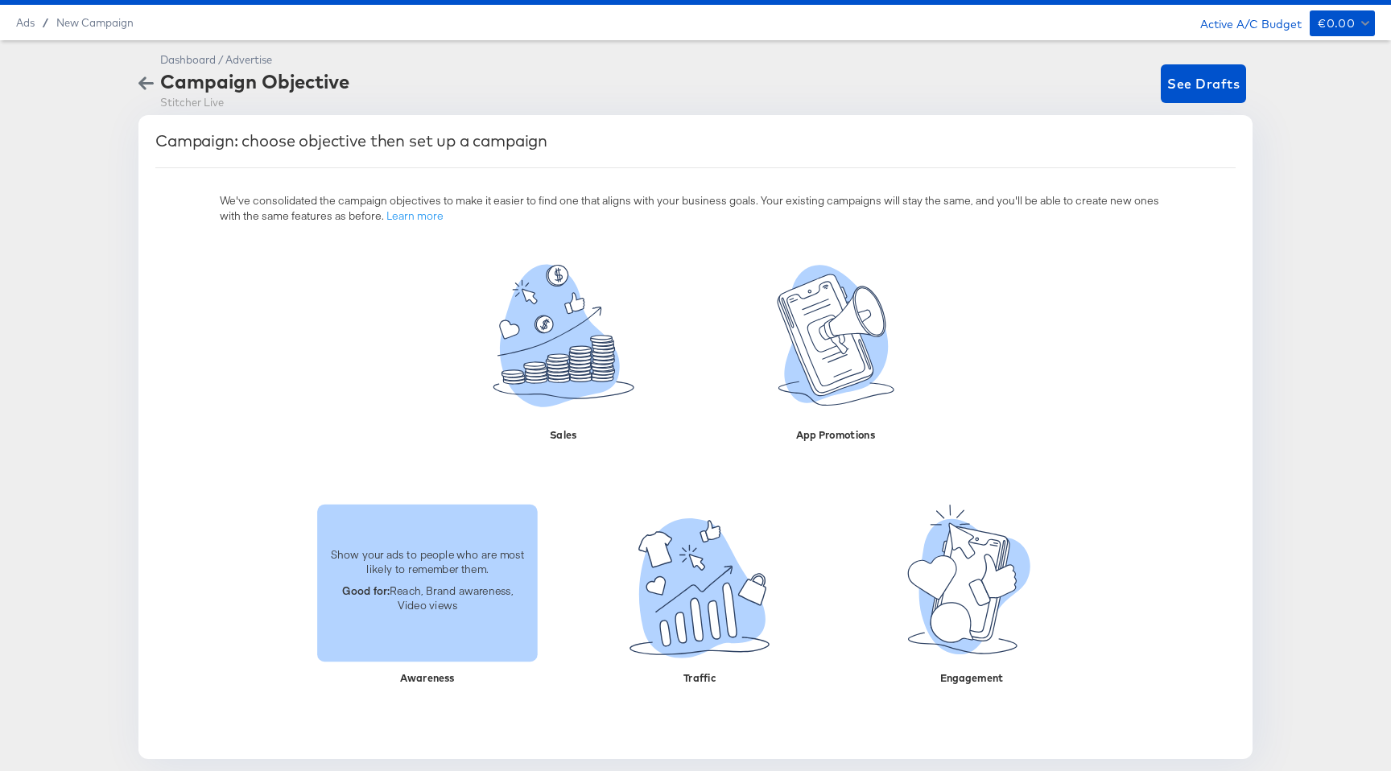
click at [431, 560] on p "Show your ads to people who are most likely to remember them." at bounding box center [427, 562] width 201 height 30
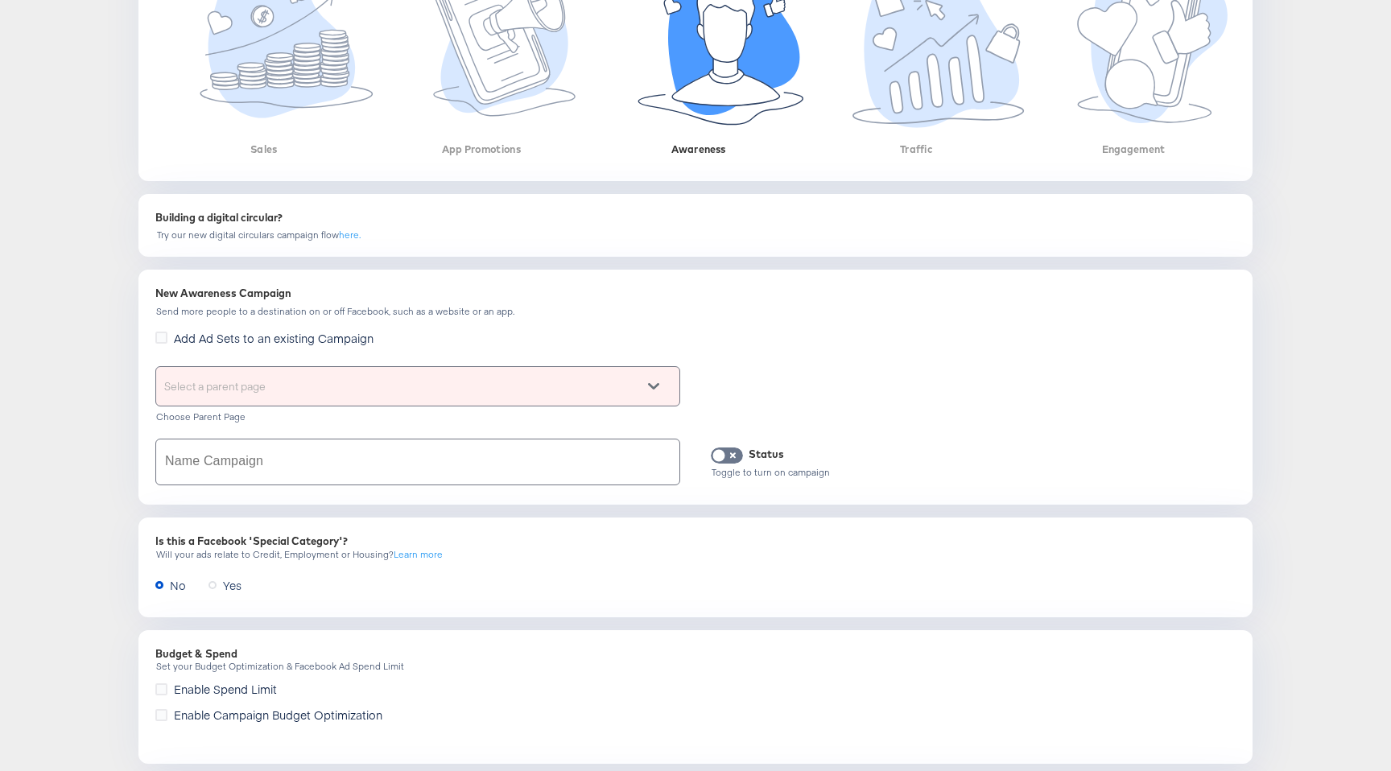
scroll to position [366, 0]
click at [300, 464] on input "text" at bounding box center [417, 460] width 523 height 45
type input "dfgsd"
click at [485, 375] on div "Select a parent page" at bounding box center [417, 384] width 523 height 39
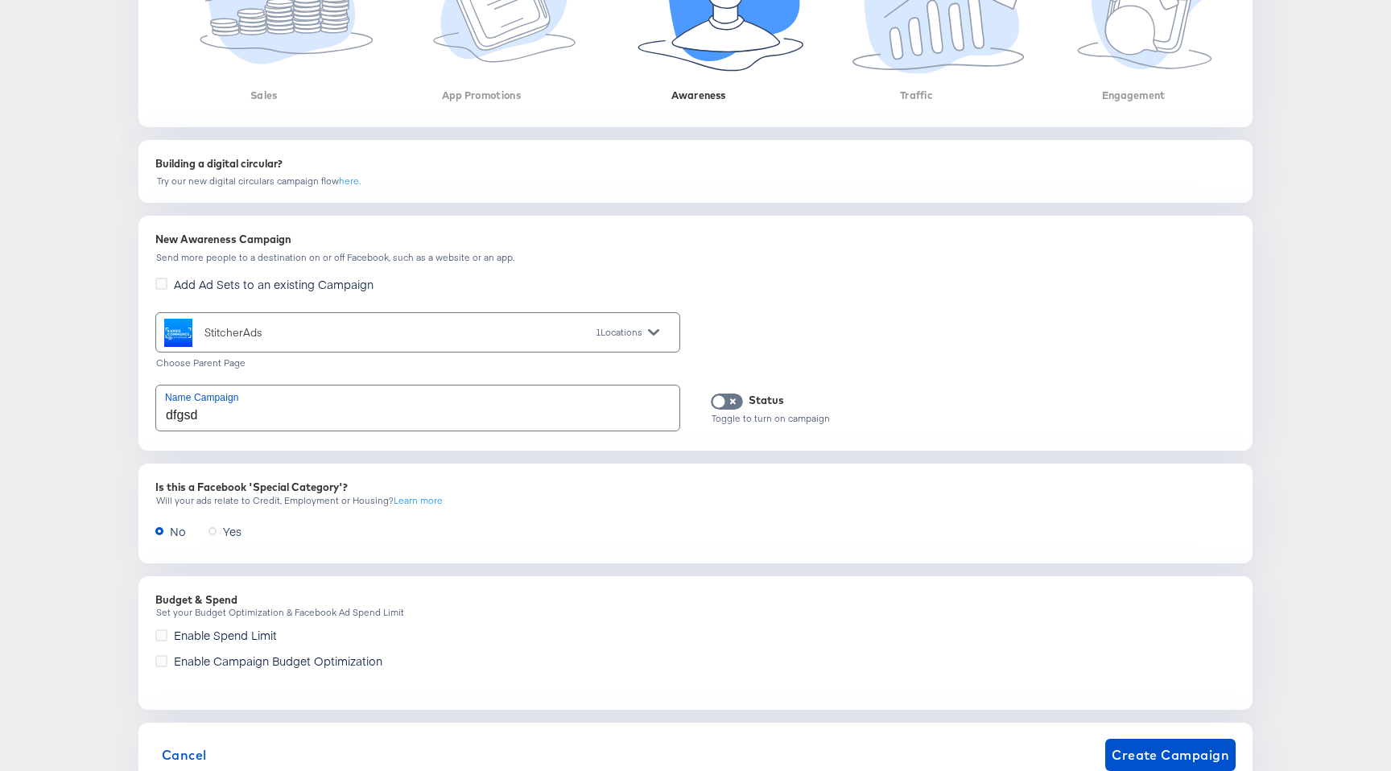
scroll to position [474, 0]
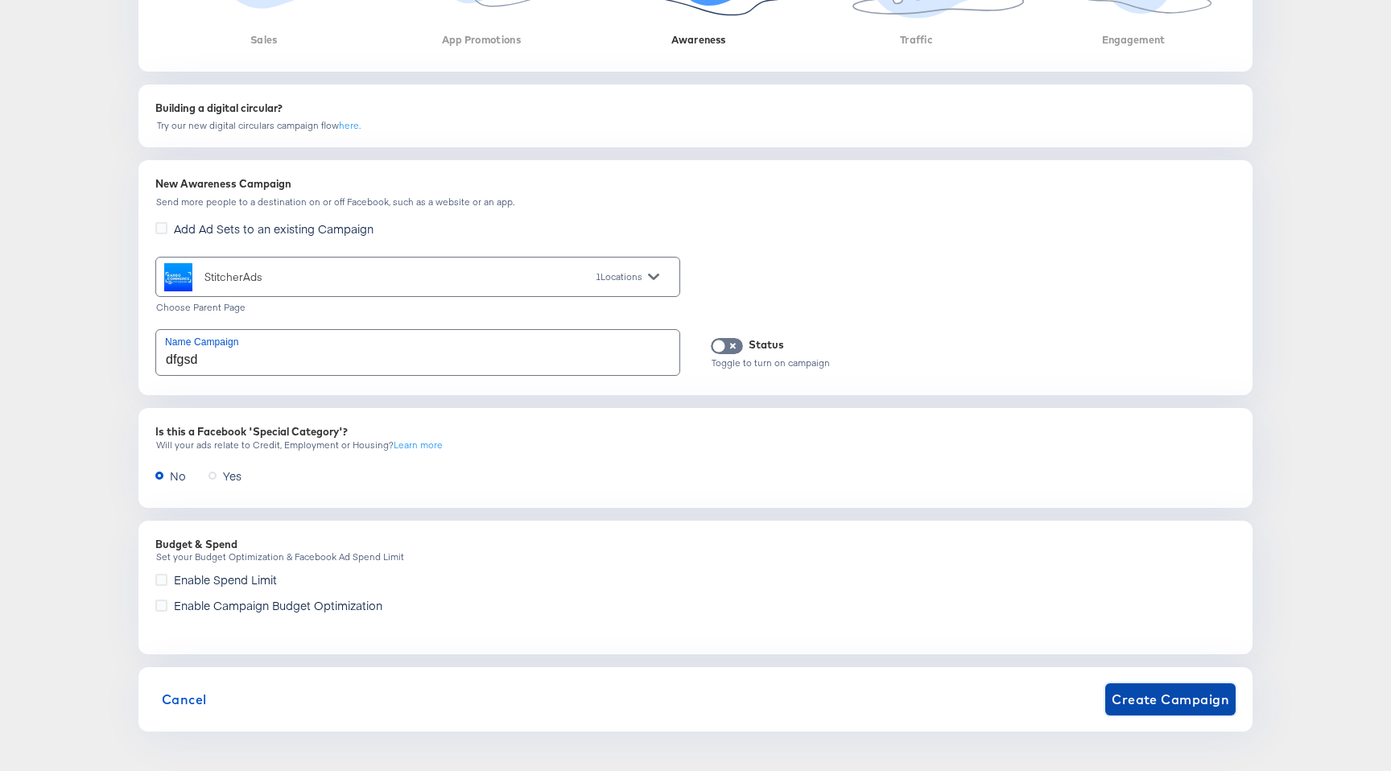
click at [1182, 695] on span "Create Campaign" at bounding box center [1171, 699] width 118 height 23
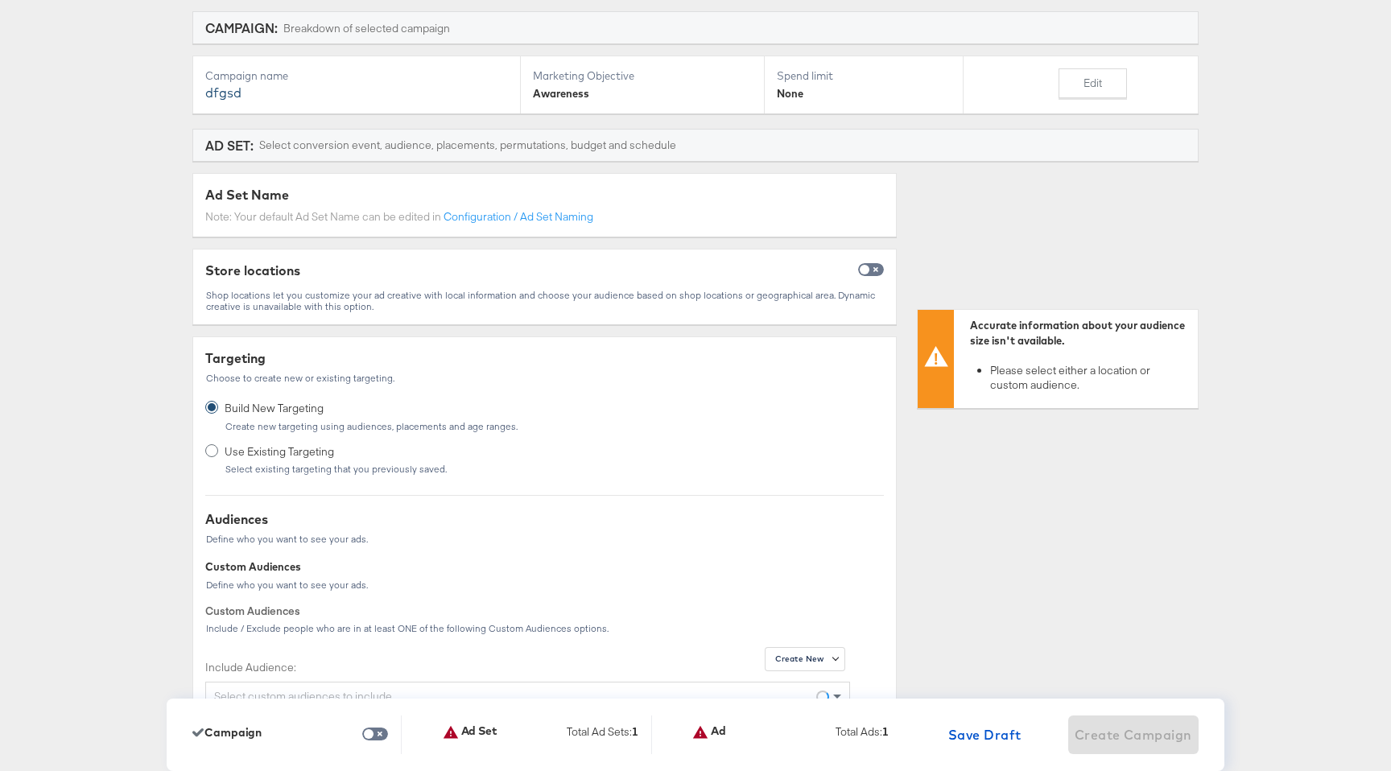
scroll to position [163, 0]
drag, startPoint x: 207, startPoint y: 263, endPoint x: 297, endPoint y: 265, distance: 90.2
click at [297, 265] on div "Store locations" at bounding box center [252, 267] width 95 height 19
click at [518, 281] on div "Store locations Shop locations let you customize your ad creative with local in…" at bounding box center [544, 283] width 704 height 76
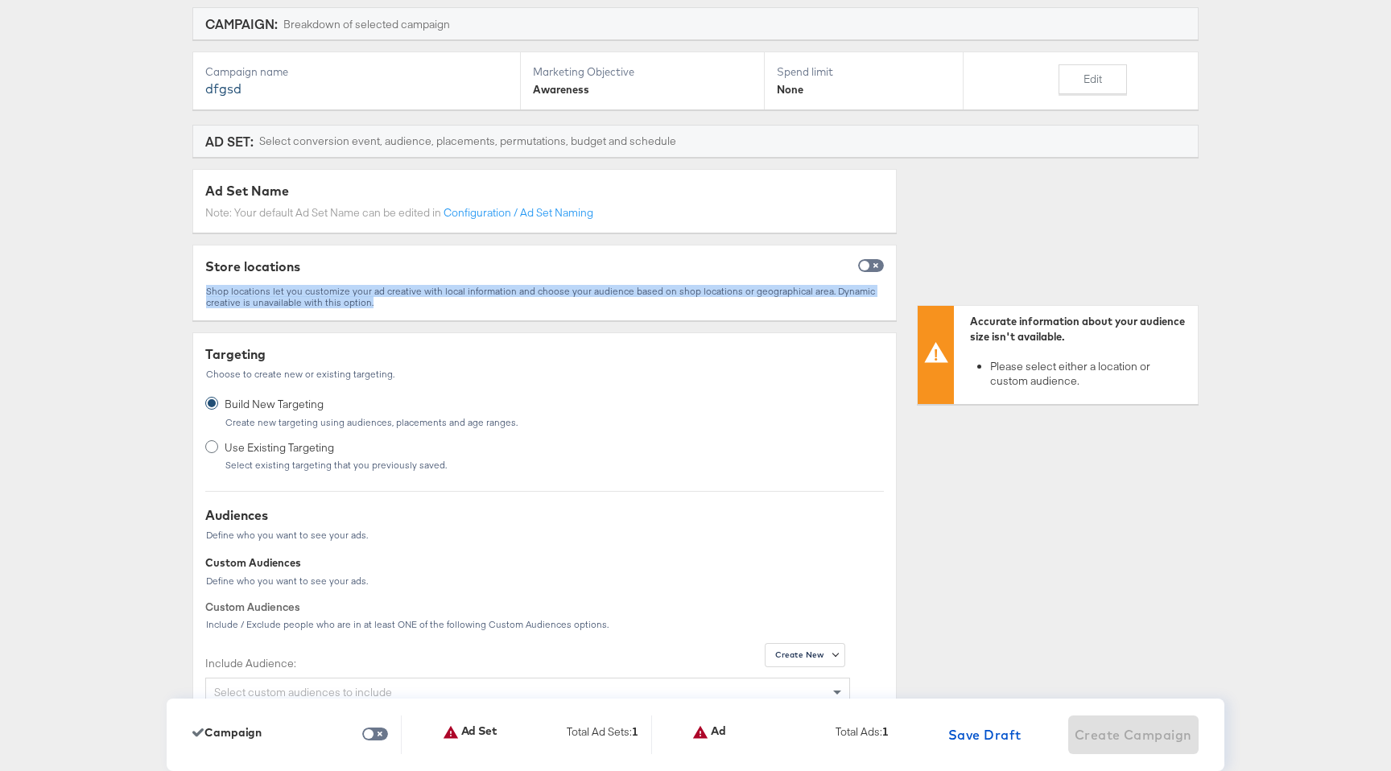
drag, startPoint x: 206, startPoint y: 291, endPoint x: 411, endPoint y: 304, distance: 204.9
click at [411, 304] on div "Shop locations let you customize your ad creative with local information and ch…" at bounding box center [544, 297] width 679 height 23
click at [230, 295] on div "Shop locations let you customize your ad creative with local information and ch…" at bounding box center [544, 297] width 679 height 23
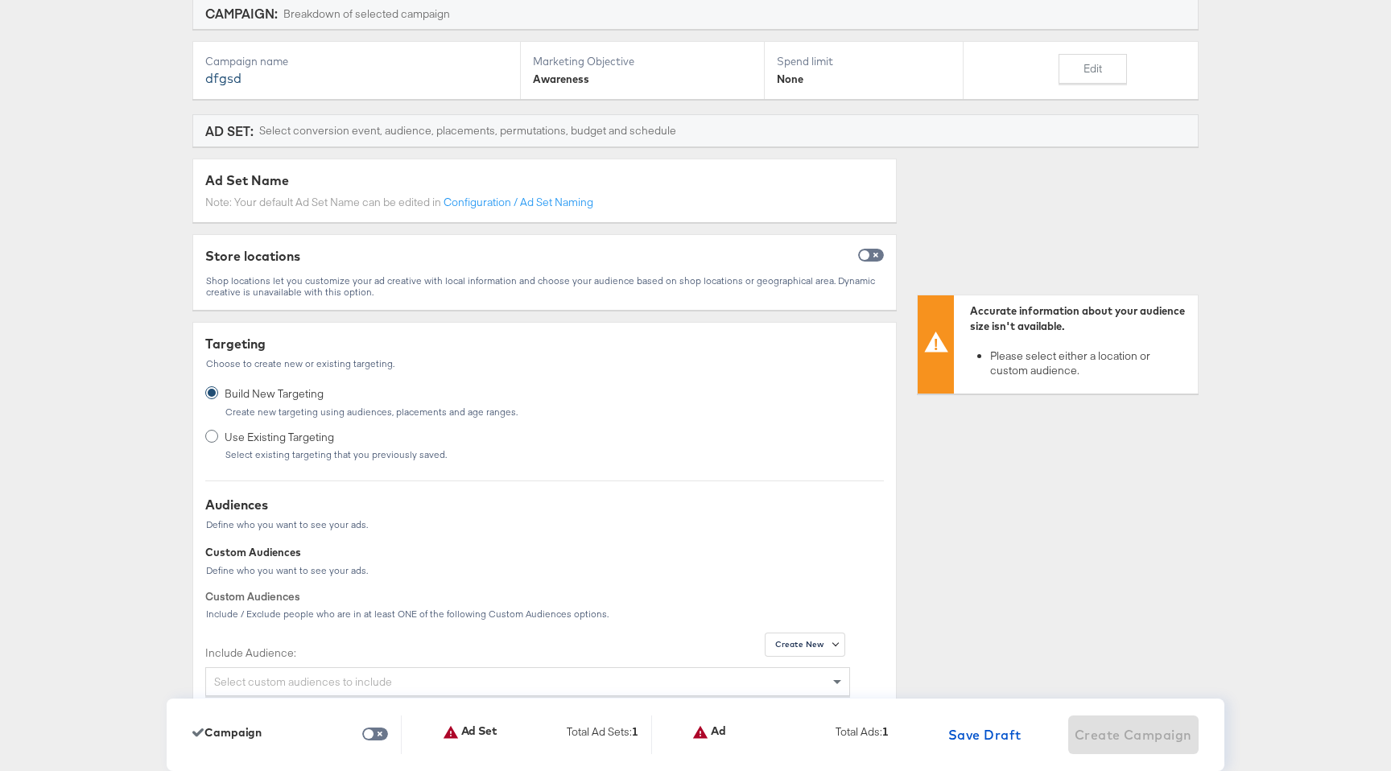
scroll to position [171, 0]
drag, startPoint x: 207, startPoint y: 287, endPoint x: 383, endPoint y: 298, distance: 176.7
click at [383, 298] on div "Shop locations let you customize your ad creative with local information and ch…" at bounding box center [544, 288] width 679 height 23
click at [520, 314] on div "Store locations Shop locations let you customize your ad creative with local in…" at bounding box center [544, 280] width 704 height 88
click at [869, 260] on input "checkbox" at bounding box center [864, 260] width 39 height 13
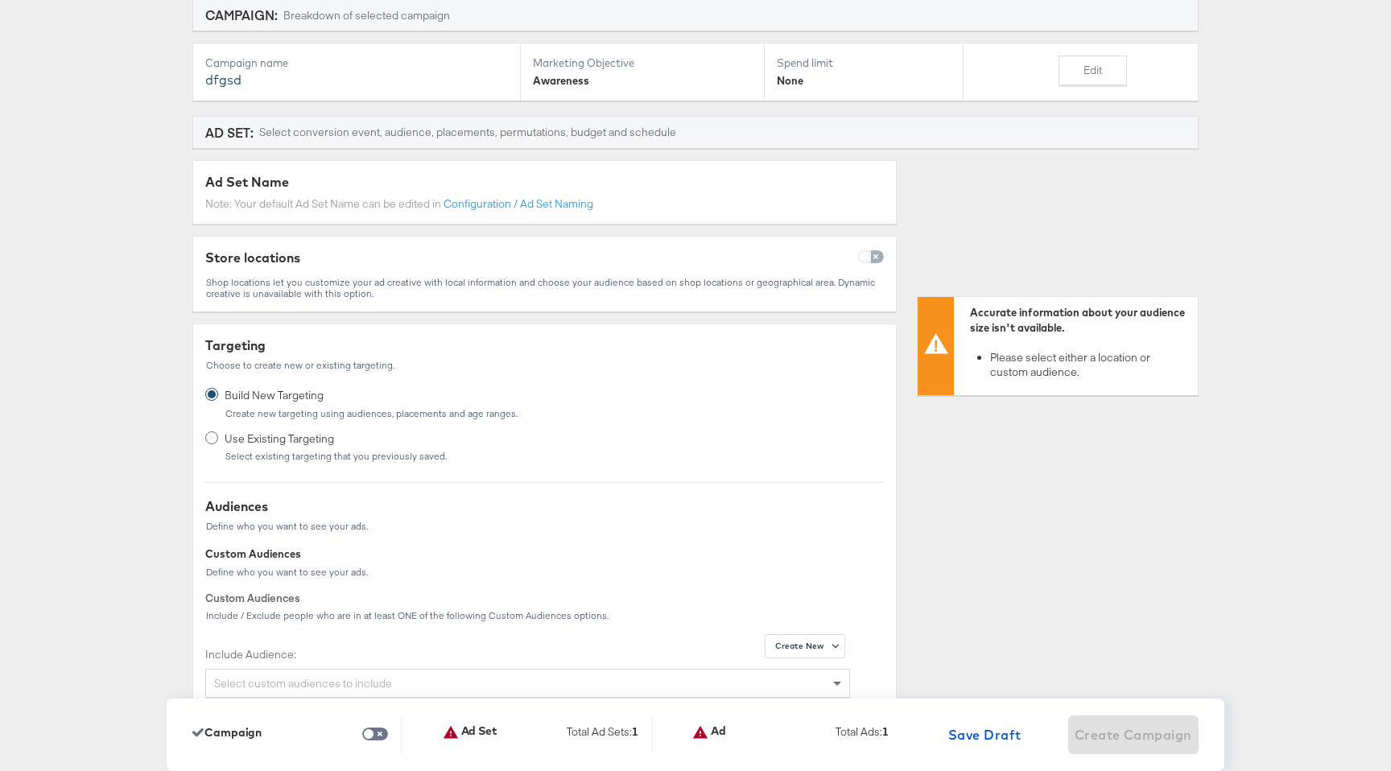
checkbox input "true"
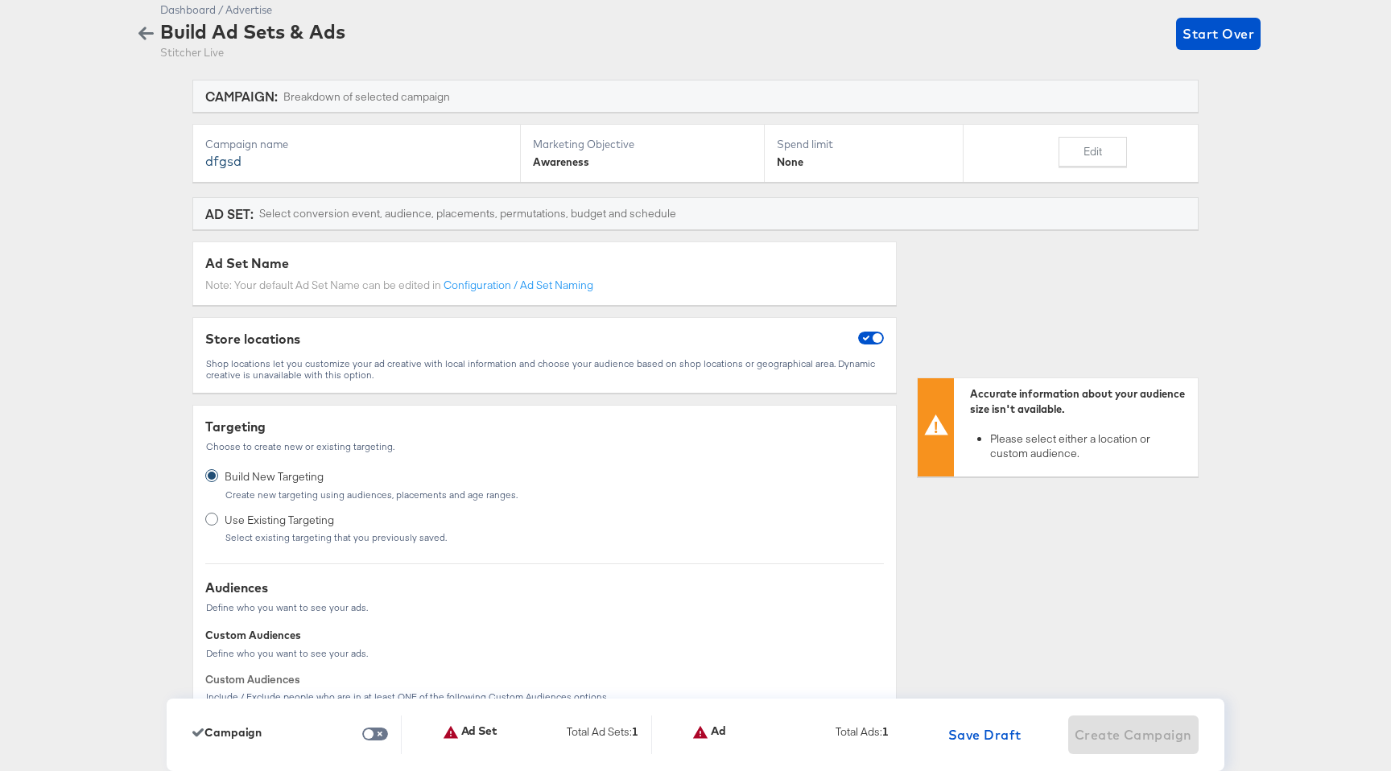
scroll to position [0, 0]
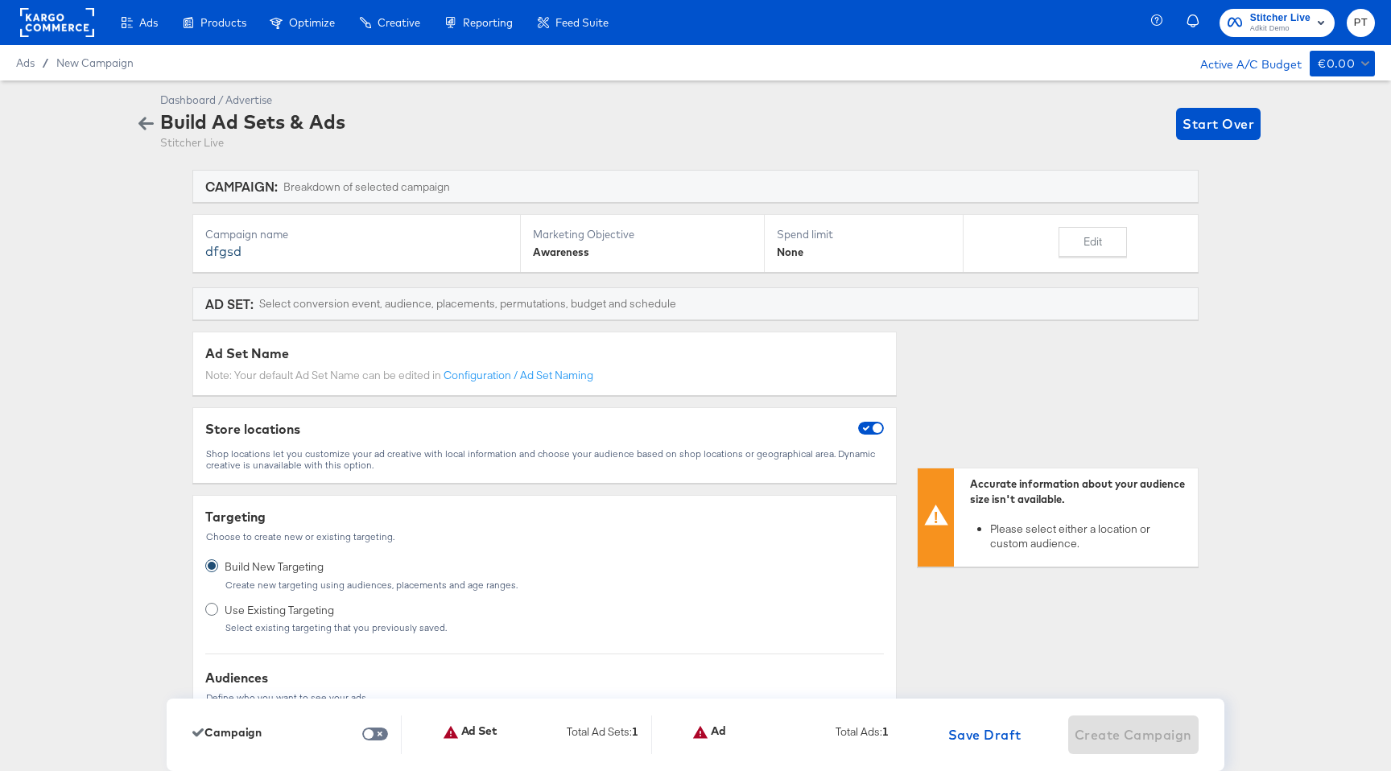
click at [153, 117] on icon "button" at bounding box center [145, 123] width 15 height 15
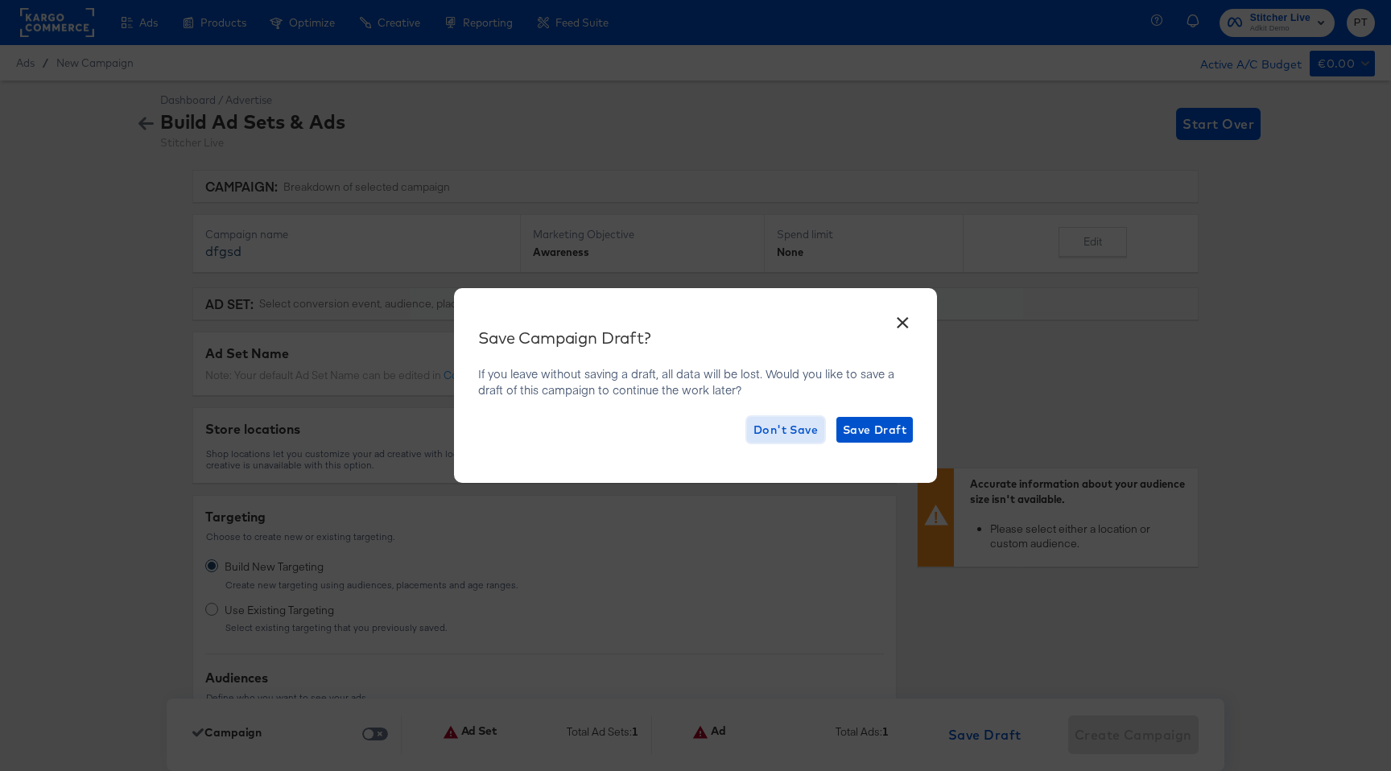
click at [803, 432] on span "Don't Save" at bounding box center [785, 430] width 64 height 20
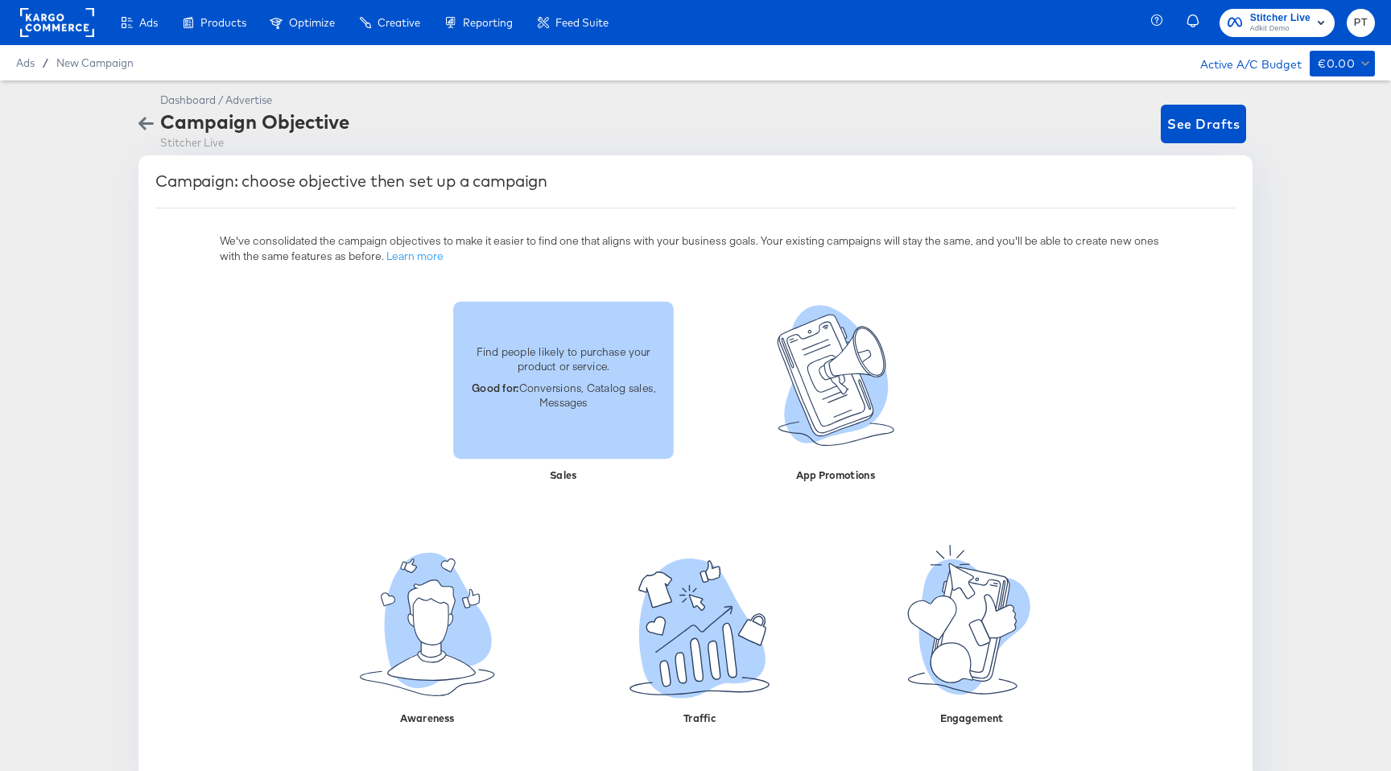
scroll to position [40, 0]
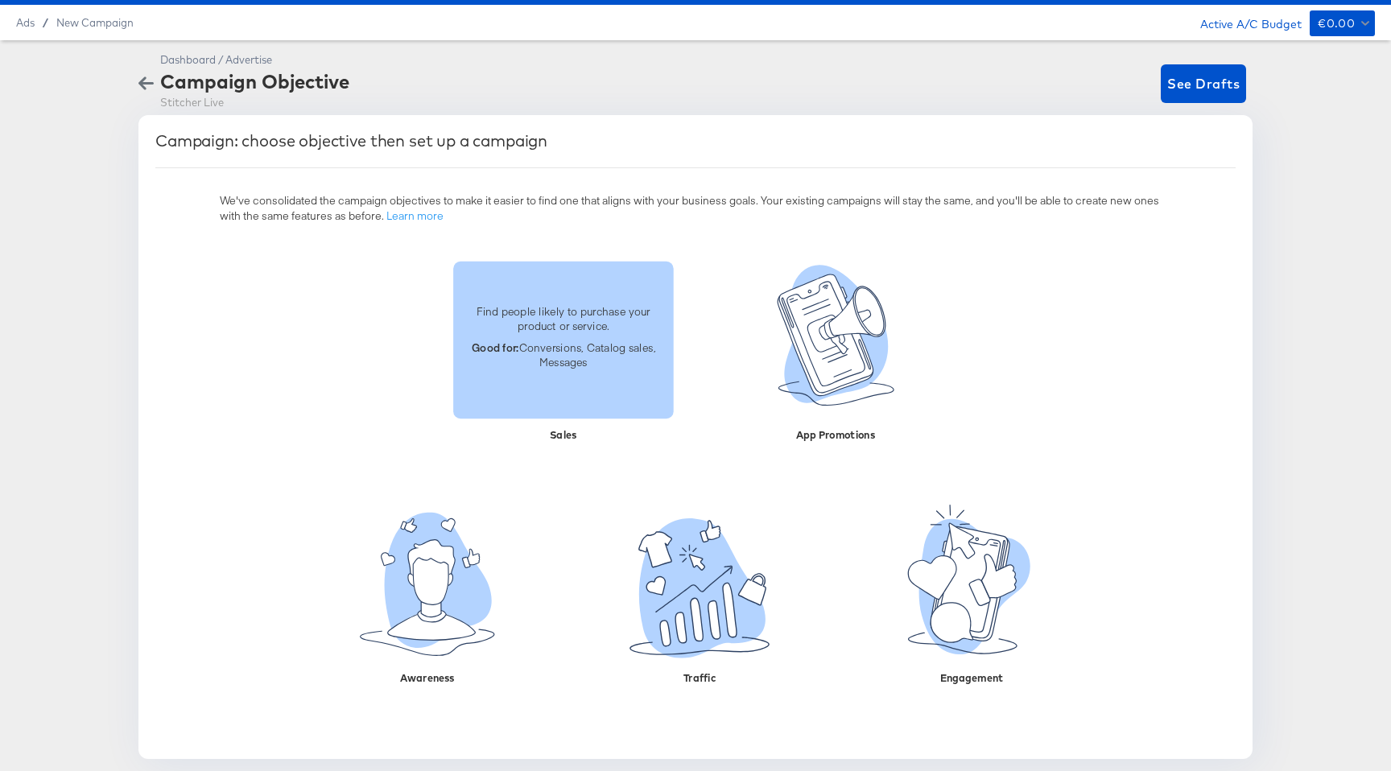
click at [539, 323] on p "Find people likely to purchase your product or service." at bounding box center [563, 318] width 201 height 30
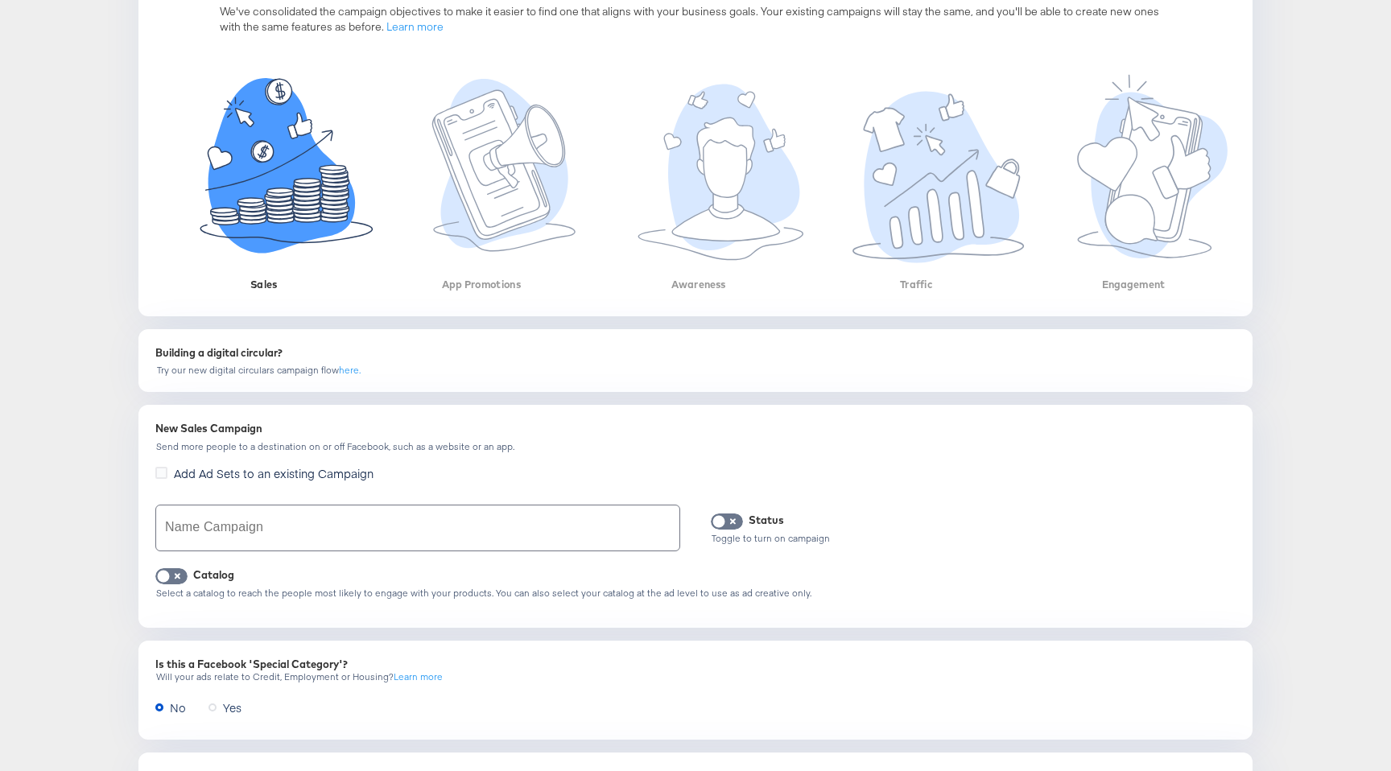
scroll to position [236, 0]
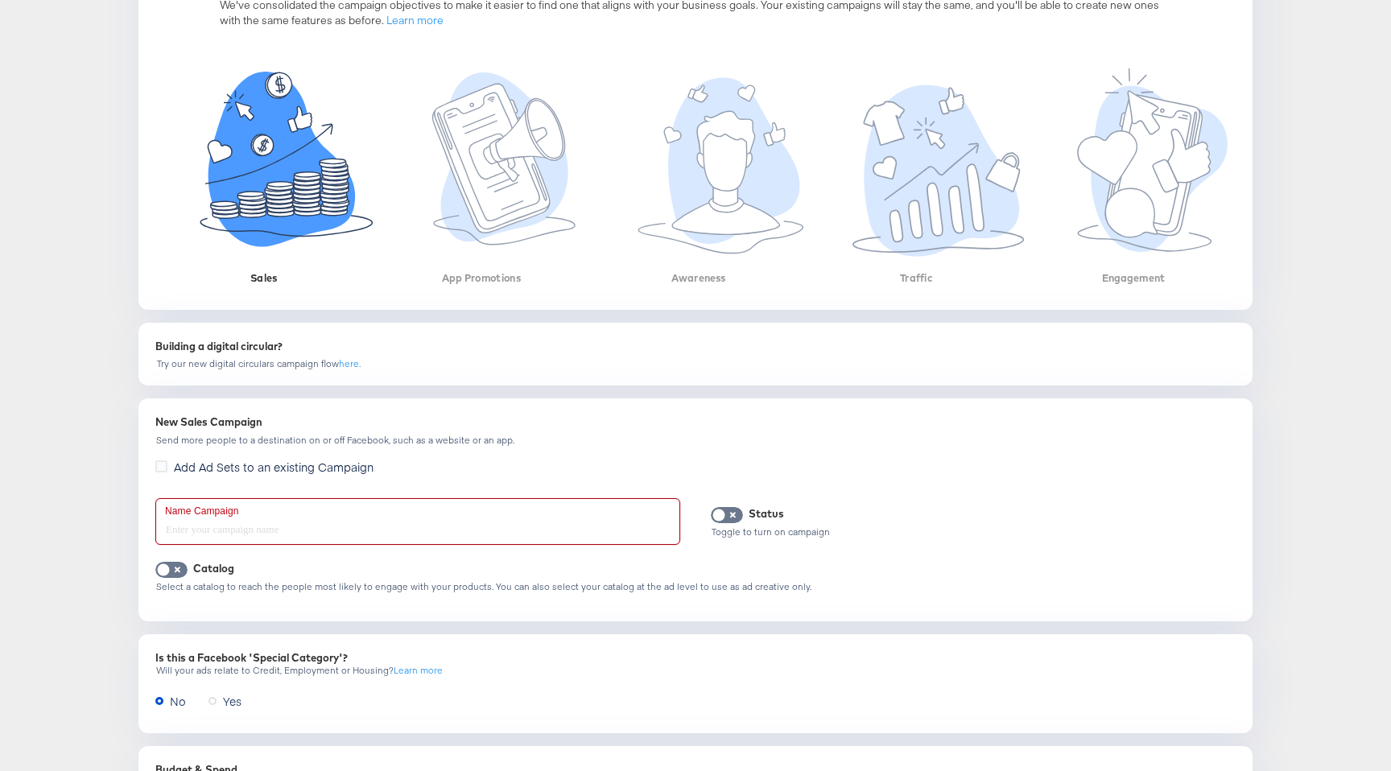
click at [293, 518] on input "text" at bounding box center [417, 521] width 523 height 45
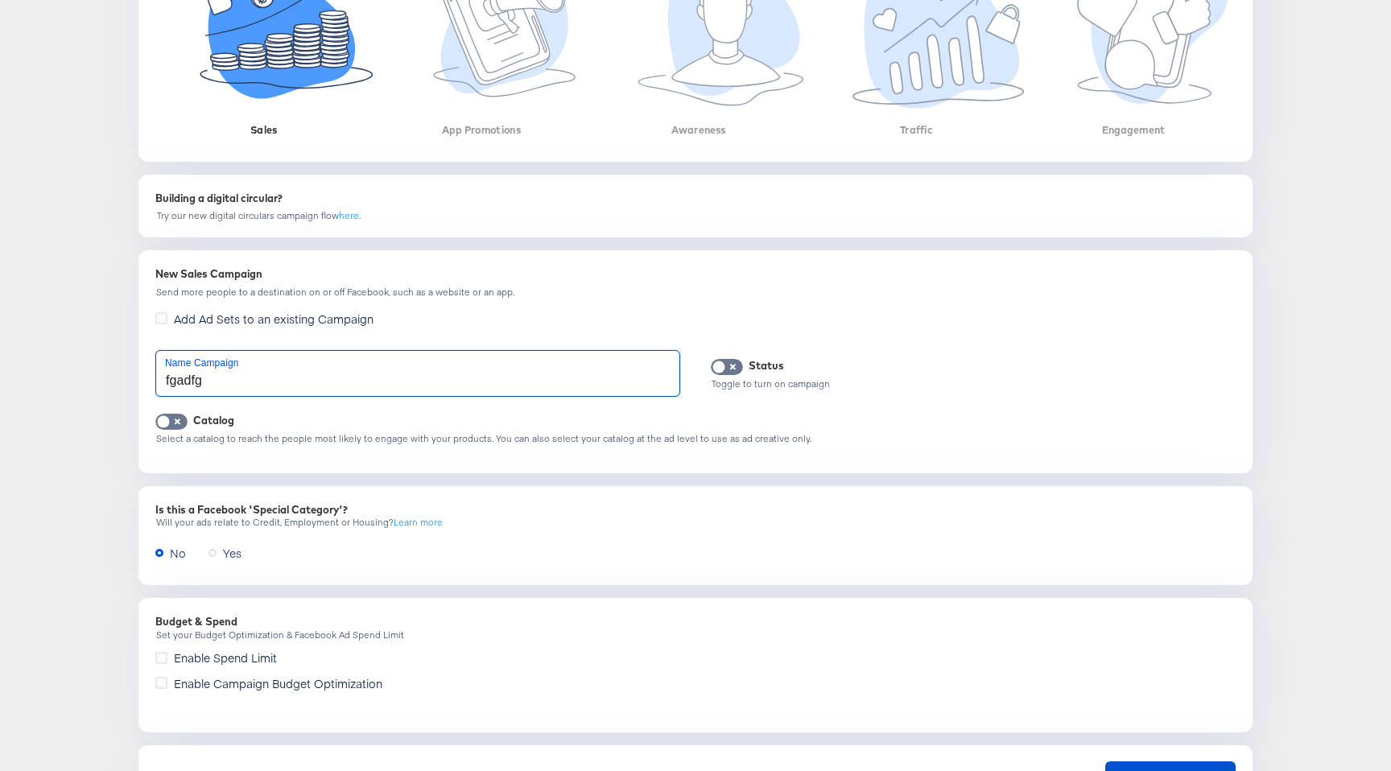
scroll to position [462, 0]
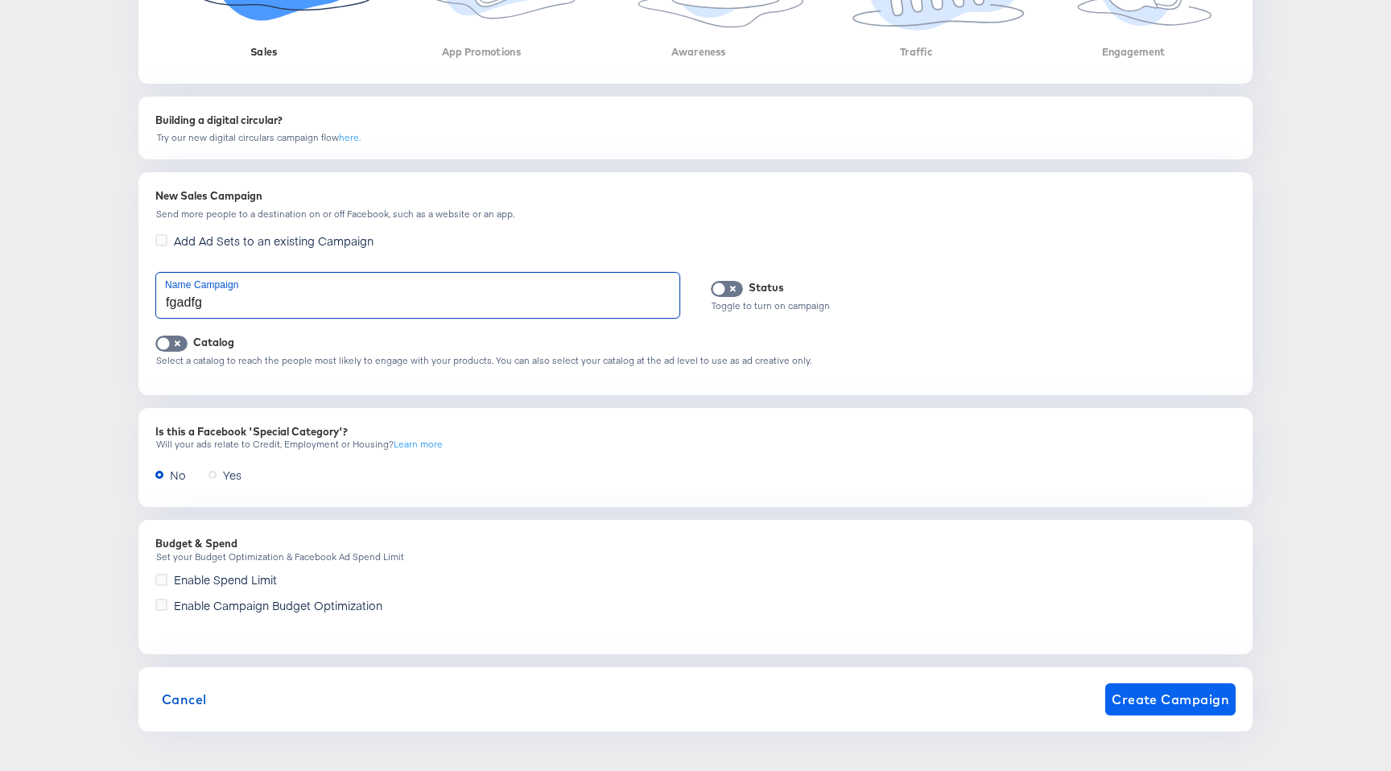
type input "fgadfg"
click at [1150, 700] on span "Create Campaign" at bounding box center [1171, 699] width 118 height 23
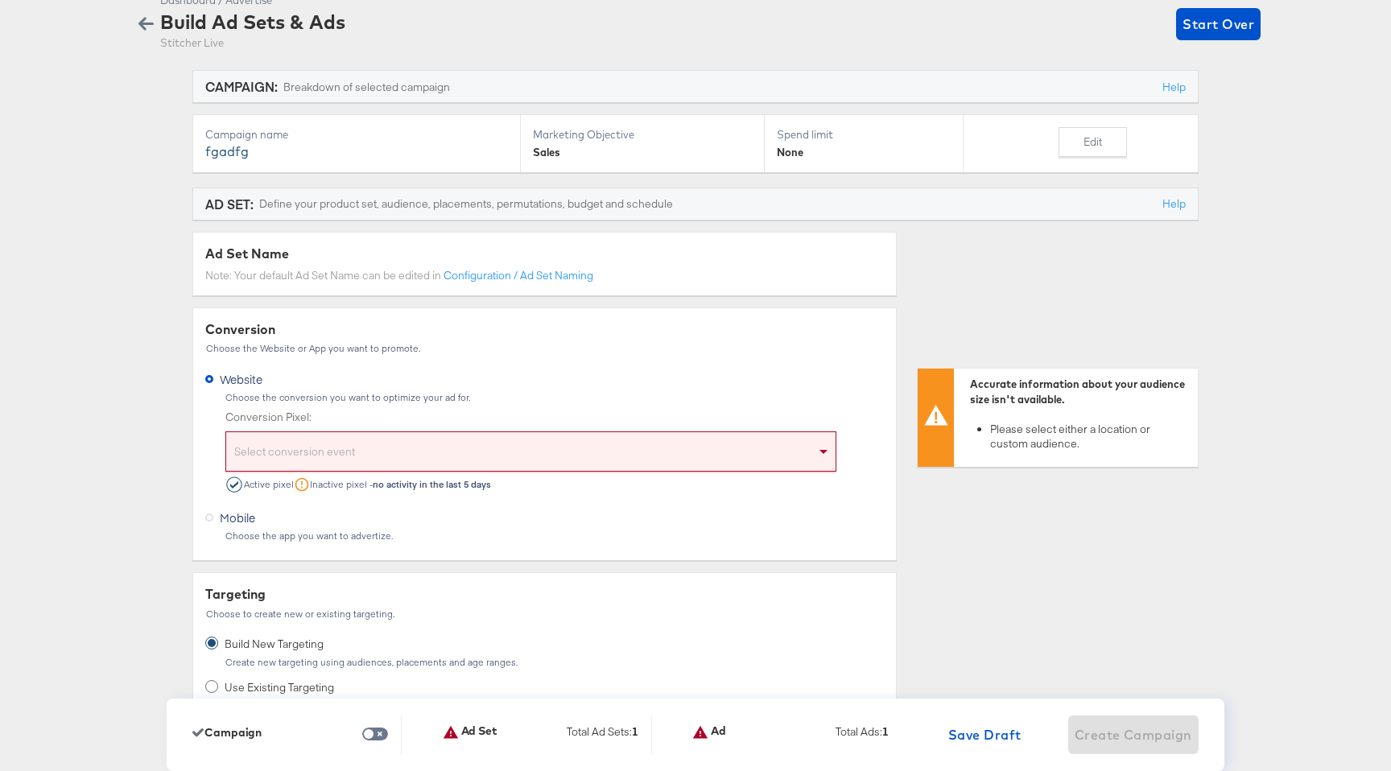
scroll to position [0, 0]
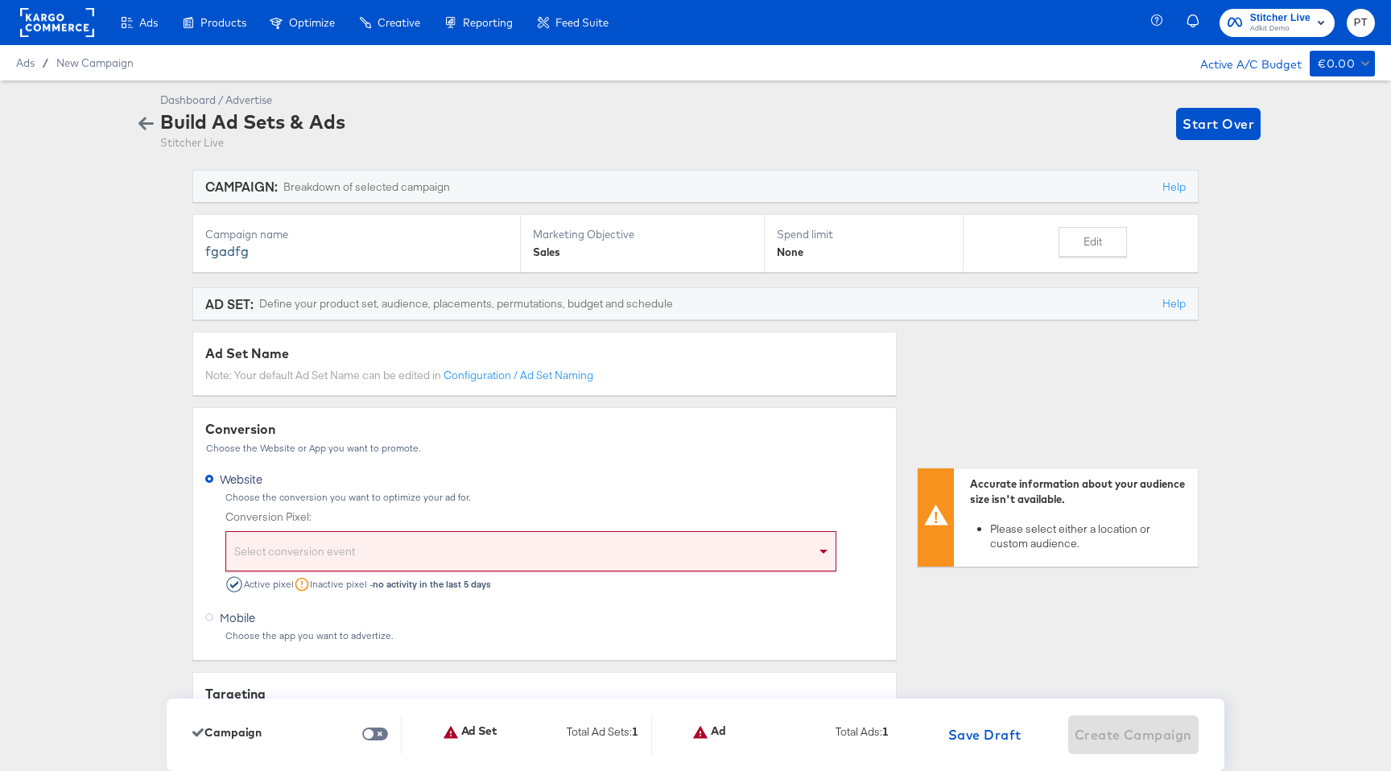
click at [141, 110] on div at bounding box center [146, 124] width 28 height 63
click at [152, 136] on div at bounding box center [146, 124] width 28 height 63
click at [149, 124] on icon "button" at bounding box center [145, 124] width 15 height 13
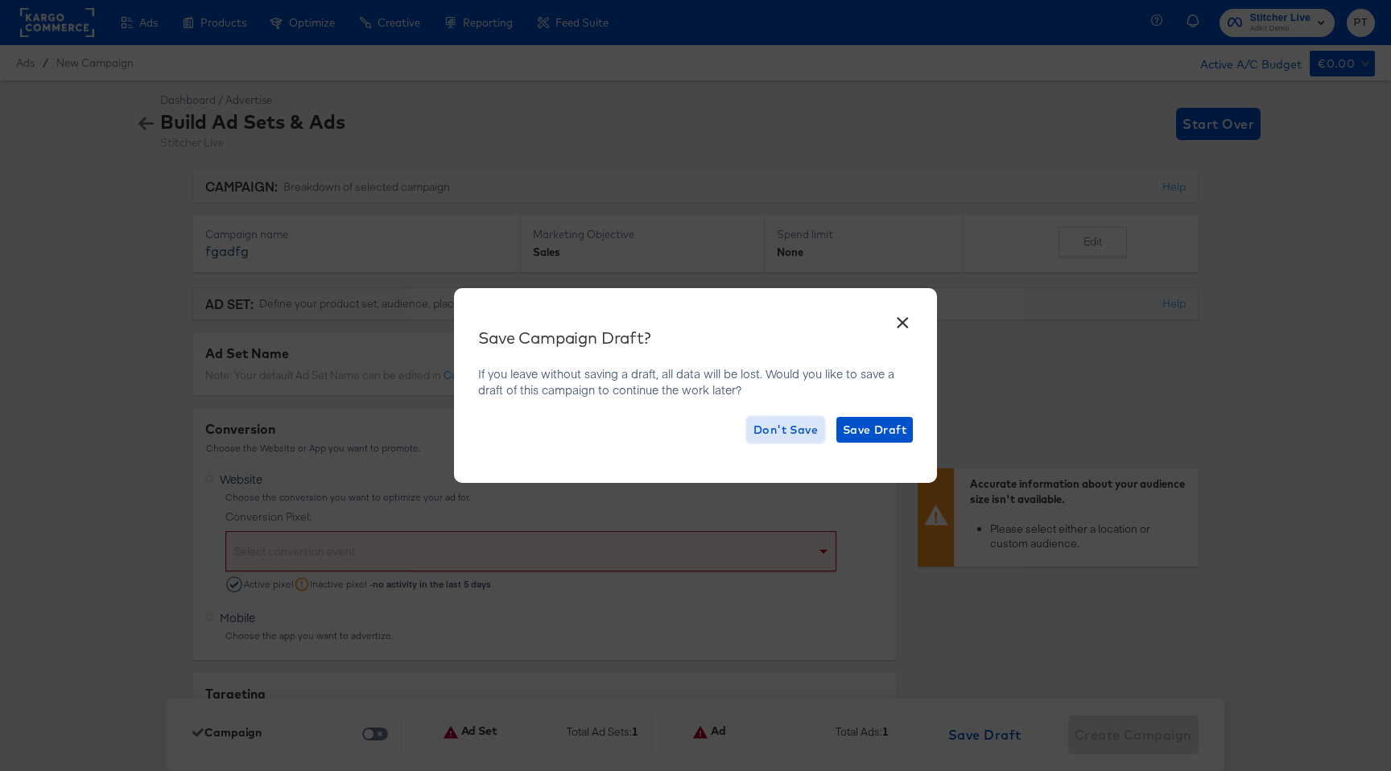
click at [799, 432] on span "Don't Save" at bounding box center [785, 430] width 64 height 20
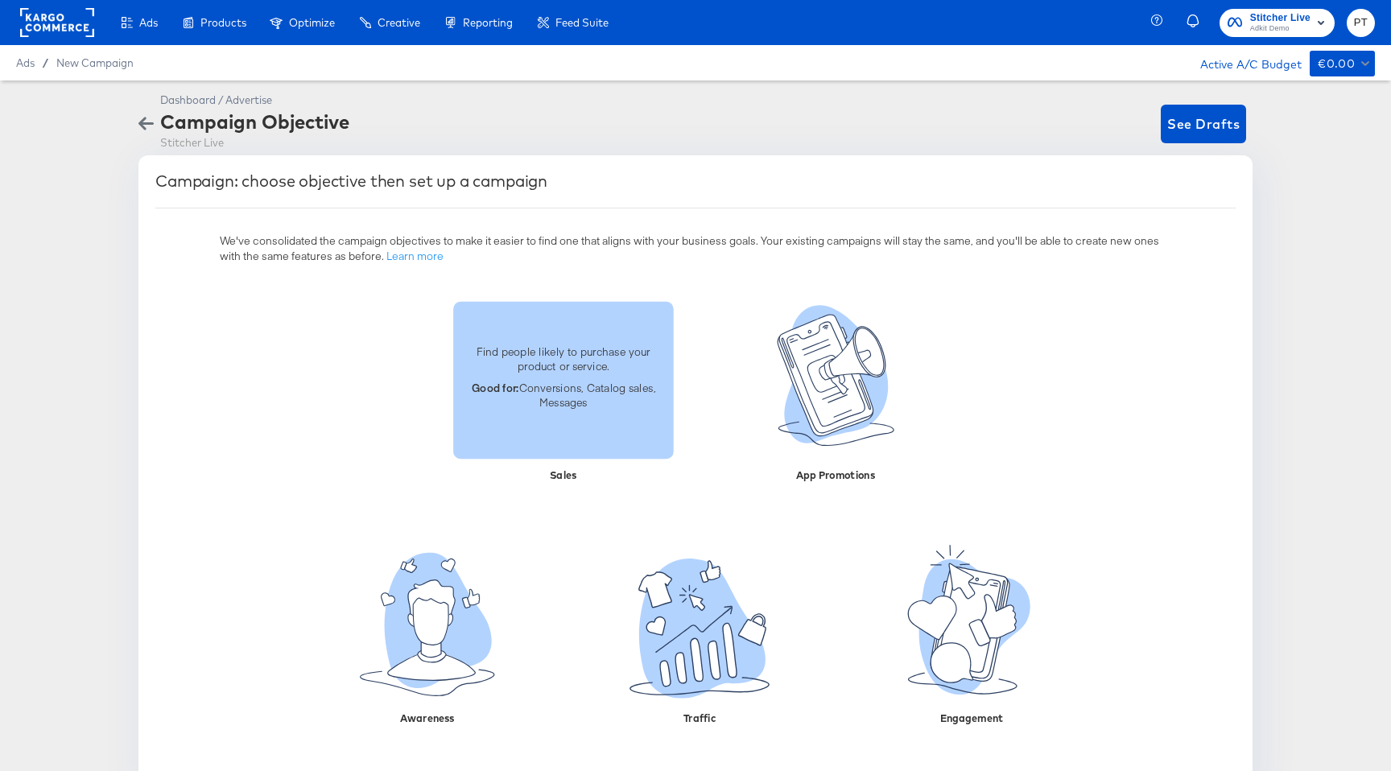
scroll to position [40, 0]
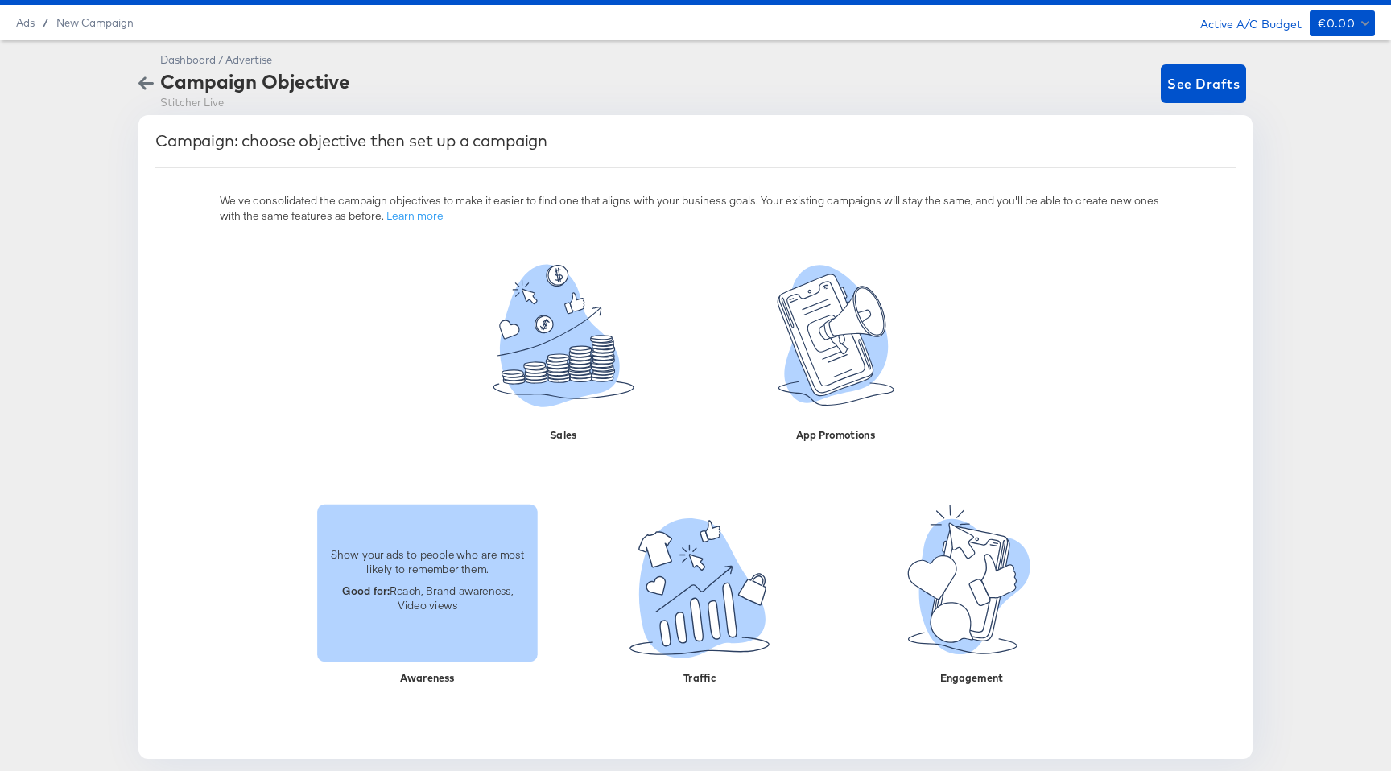
click at [426, 535] on div "Show your ads to people who are most likely to remember them. Good for: Reach, …" at bounding box center [427, 582] width 221 height 157
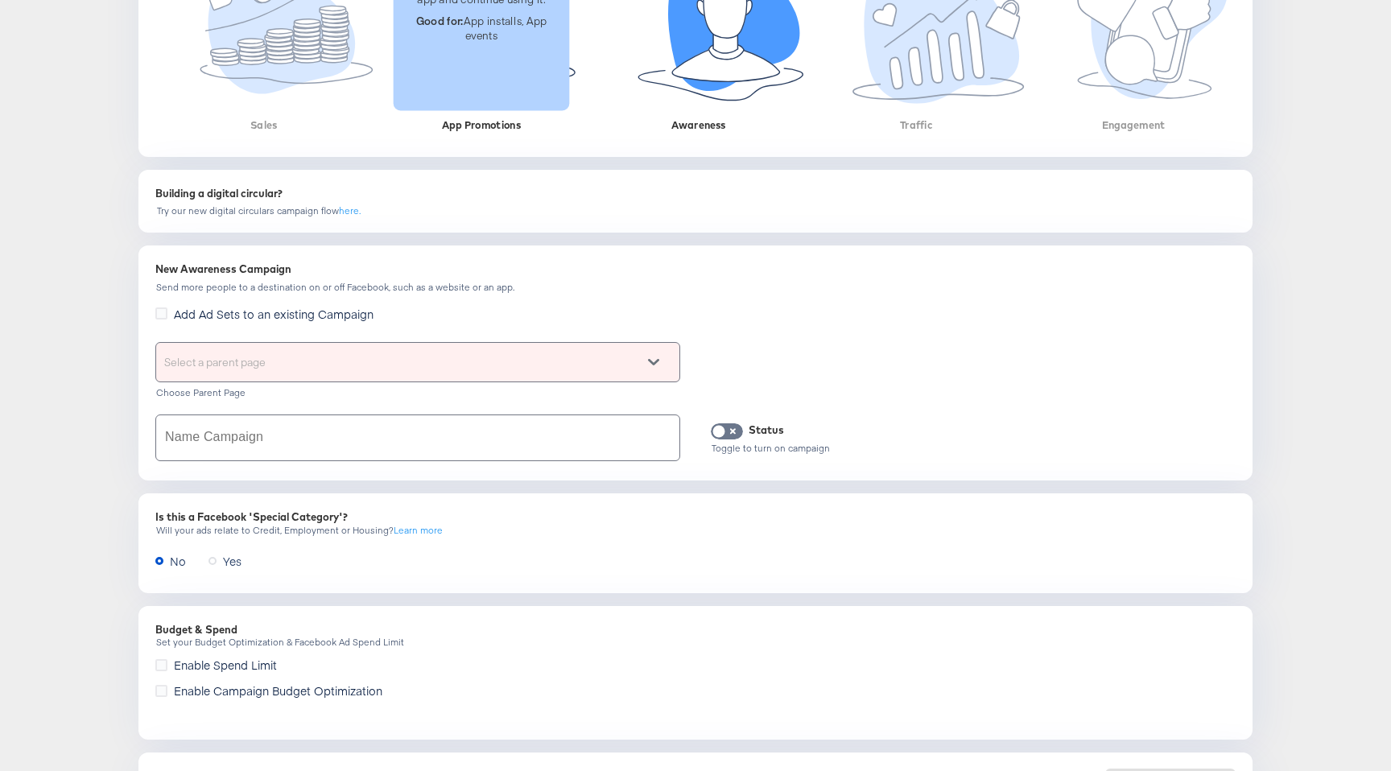
scroll to position [474, 0]
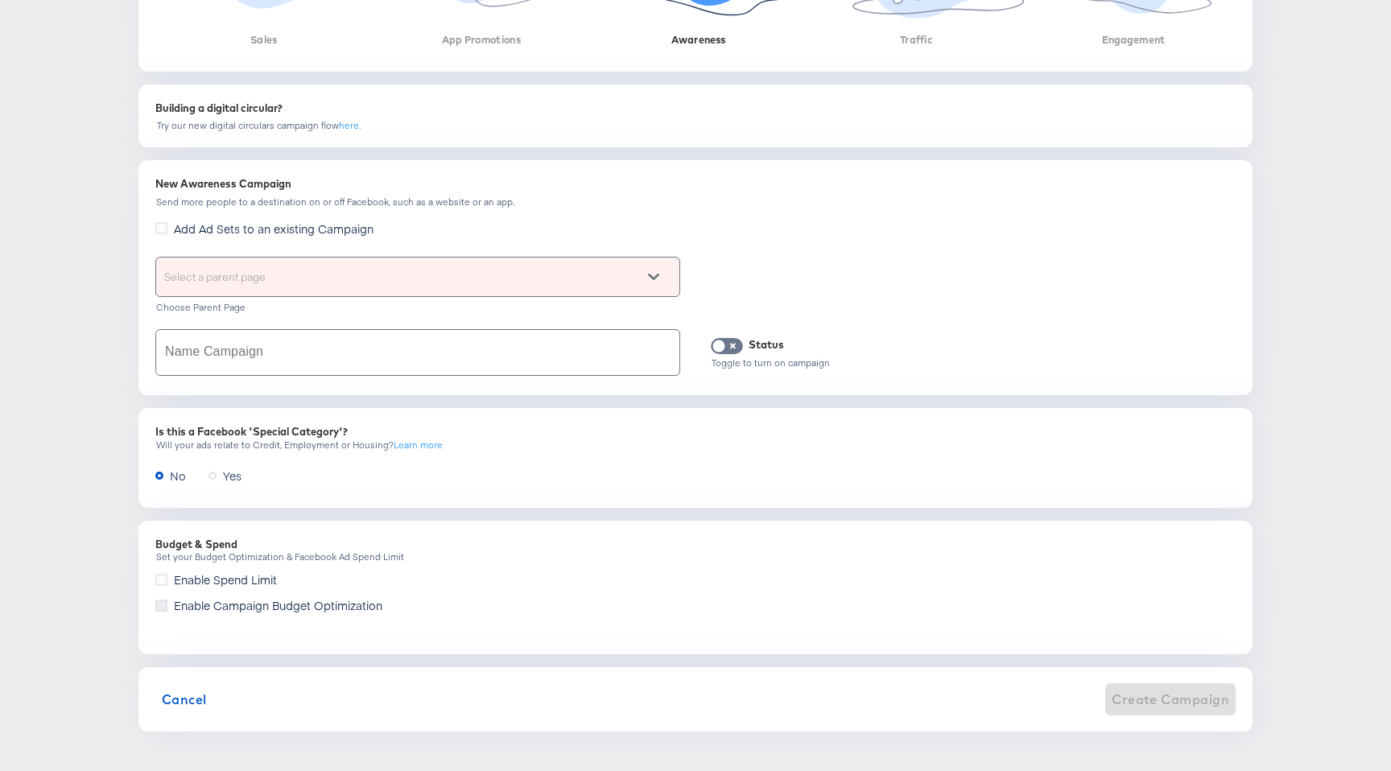
click at [165, 604] on icon at bounding box center [161, 606] width 12 height 12
click at [0, 0] on input "Enable Campaign Budget Optimization" at bounding box center [0, 0] width 0 height 0
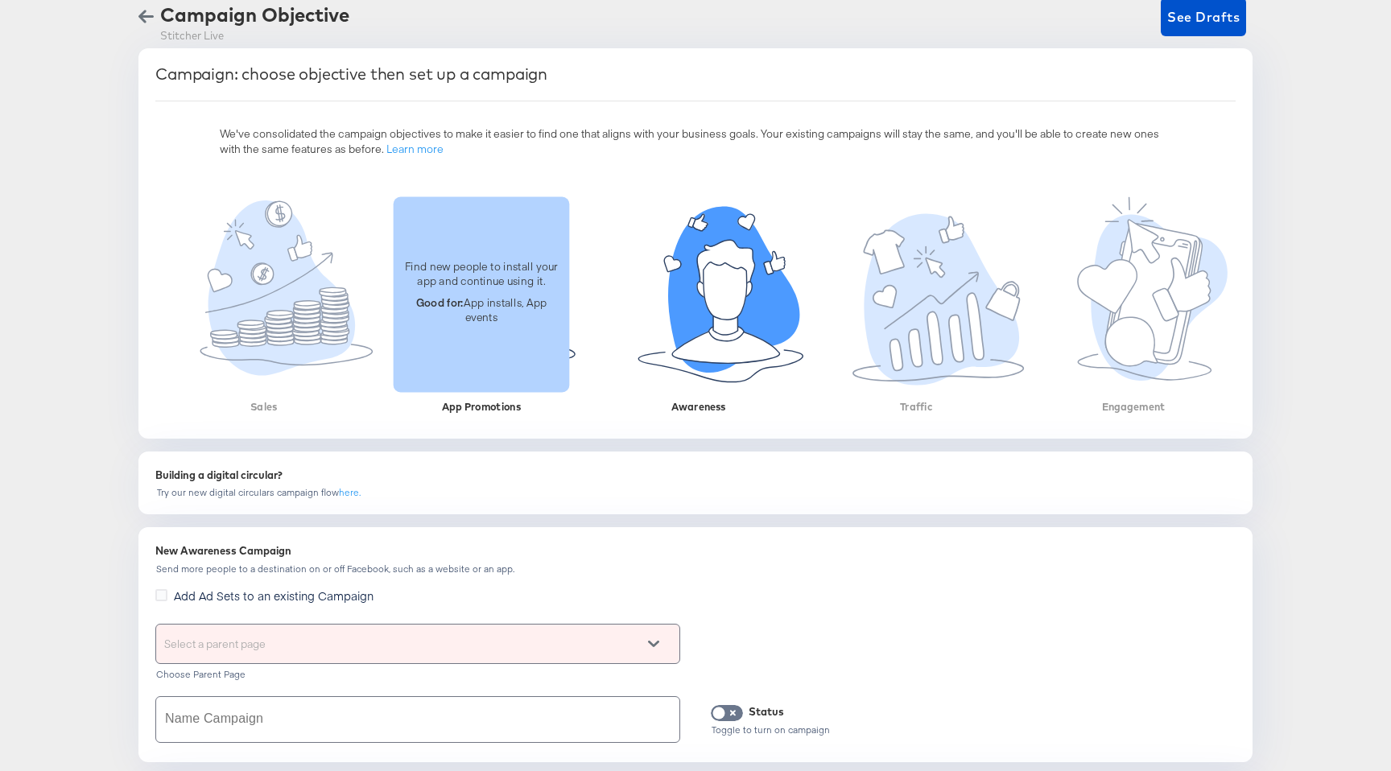
scroll to position [106, 0]
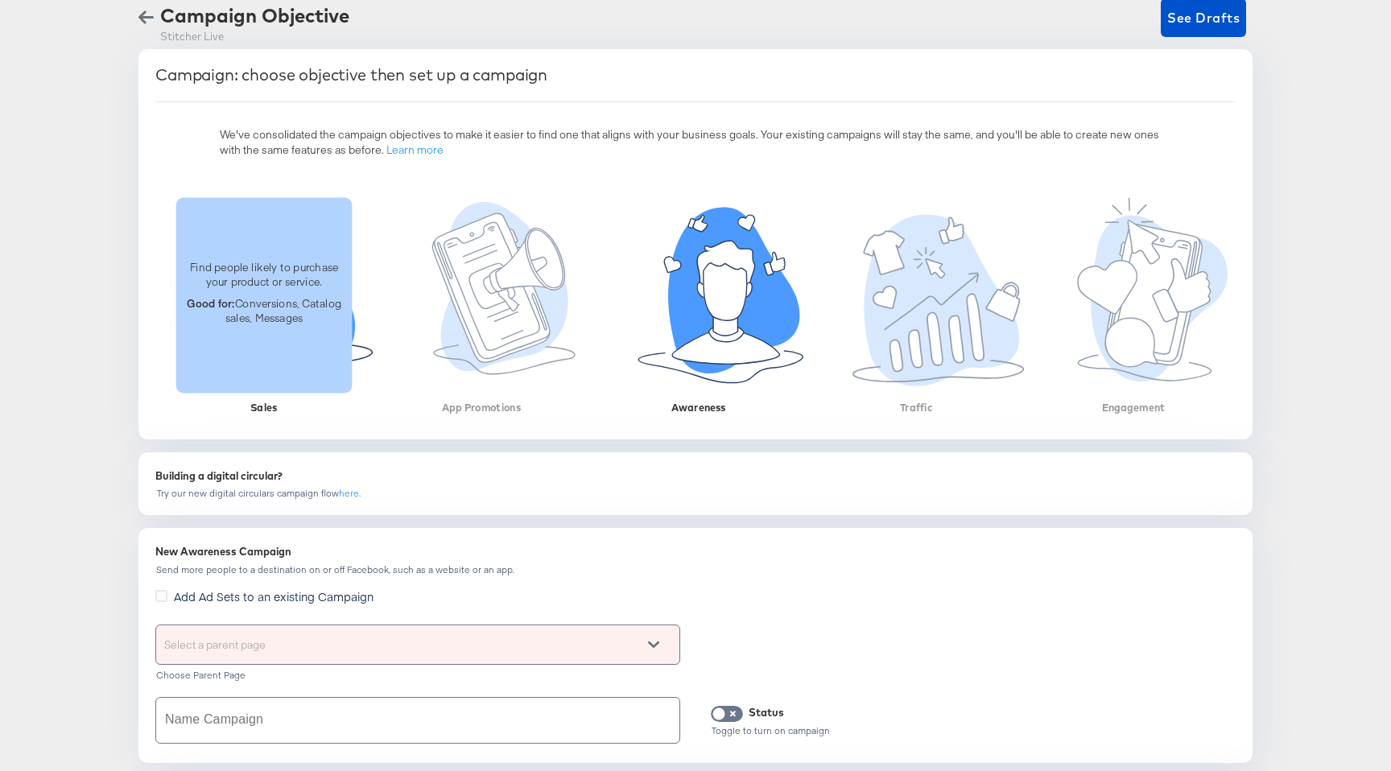
click at [255, 339] on div "Find people likely to purchase your product or service. Good for: Conversions, …" at bounding box center [264, 295] width 176 height 91
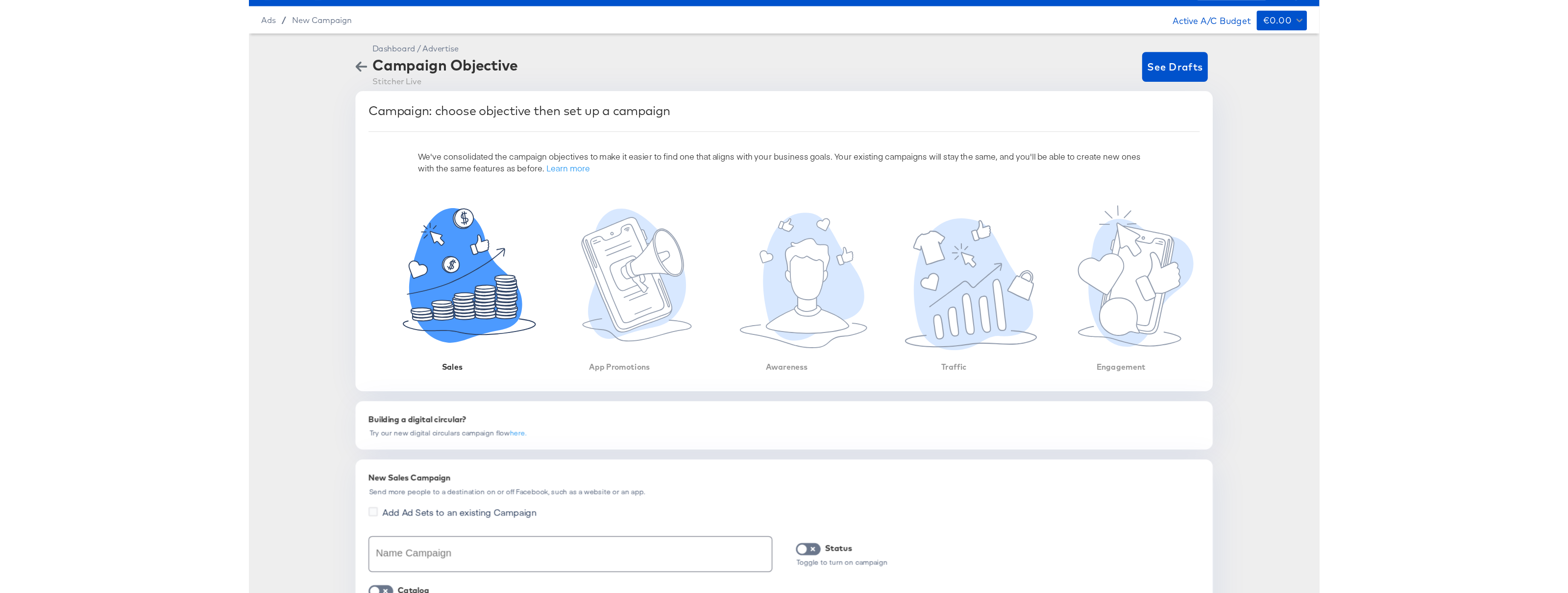
scroll to position [0, 0]
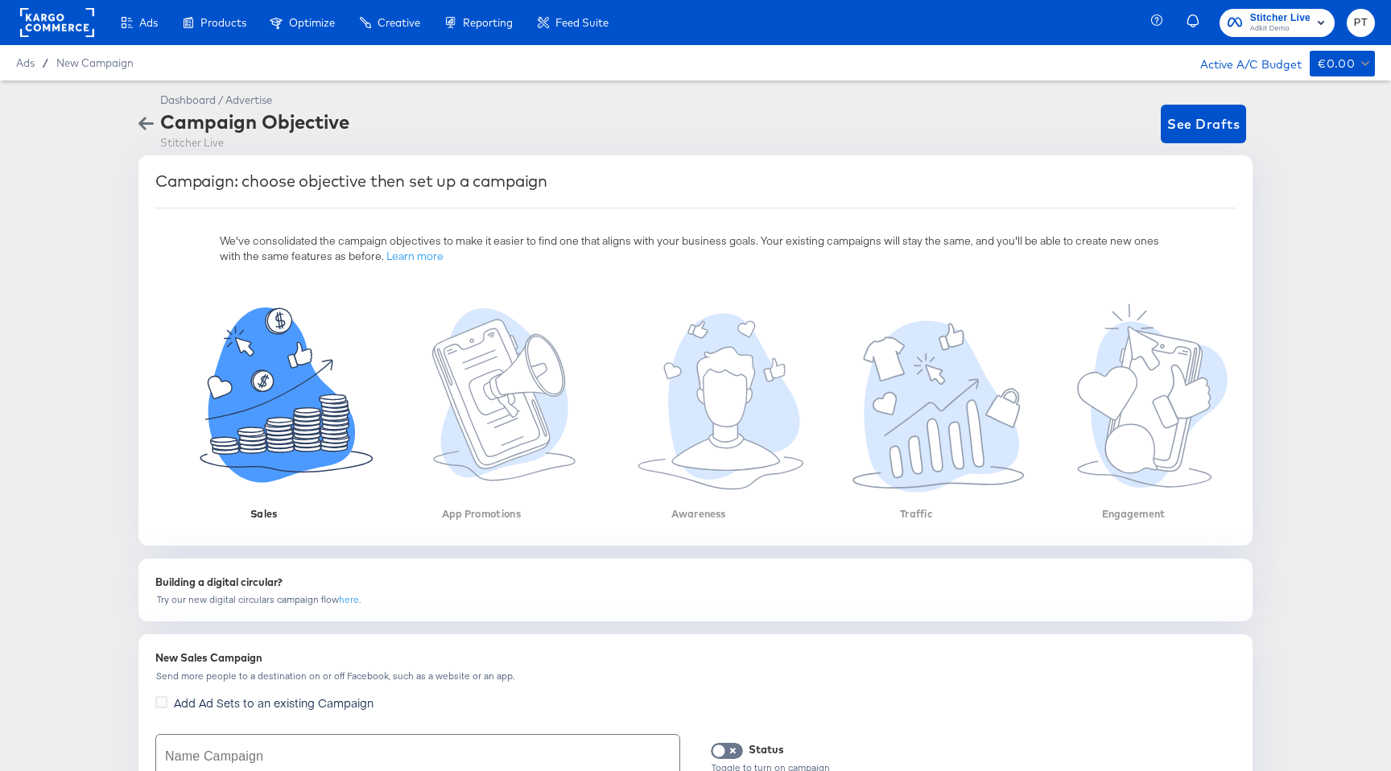
click at [141, 123] on icon "button" at bounding box center [145, 124] width 15 height 13
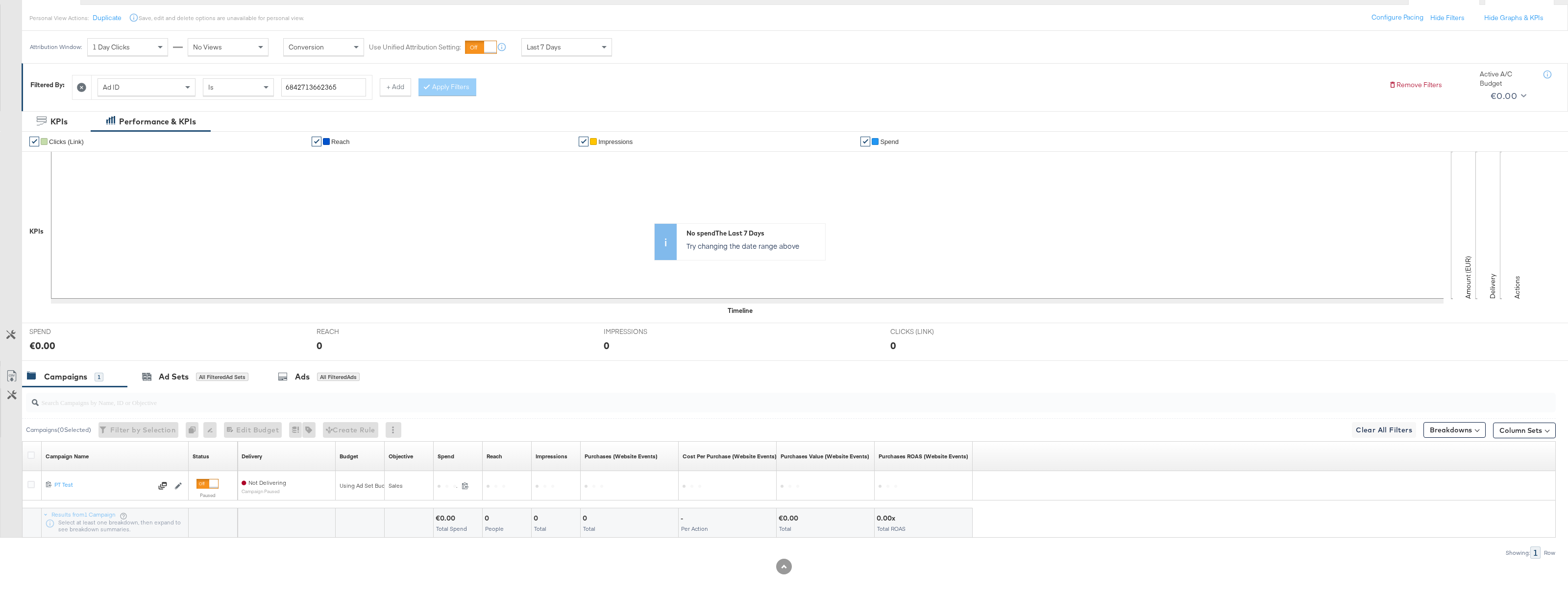
scroll to position [114, 0]
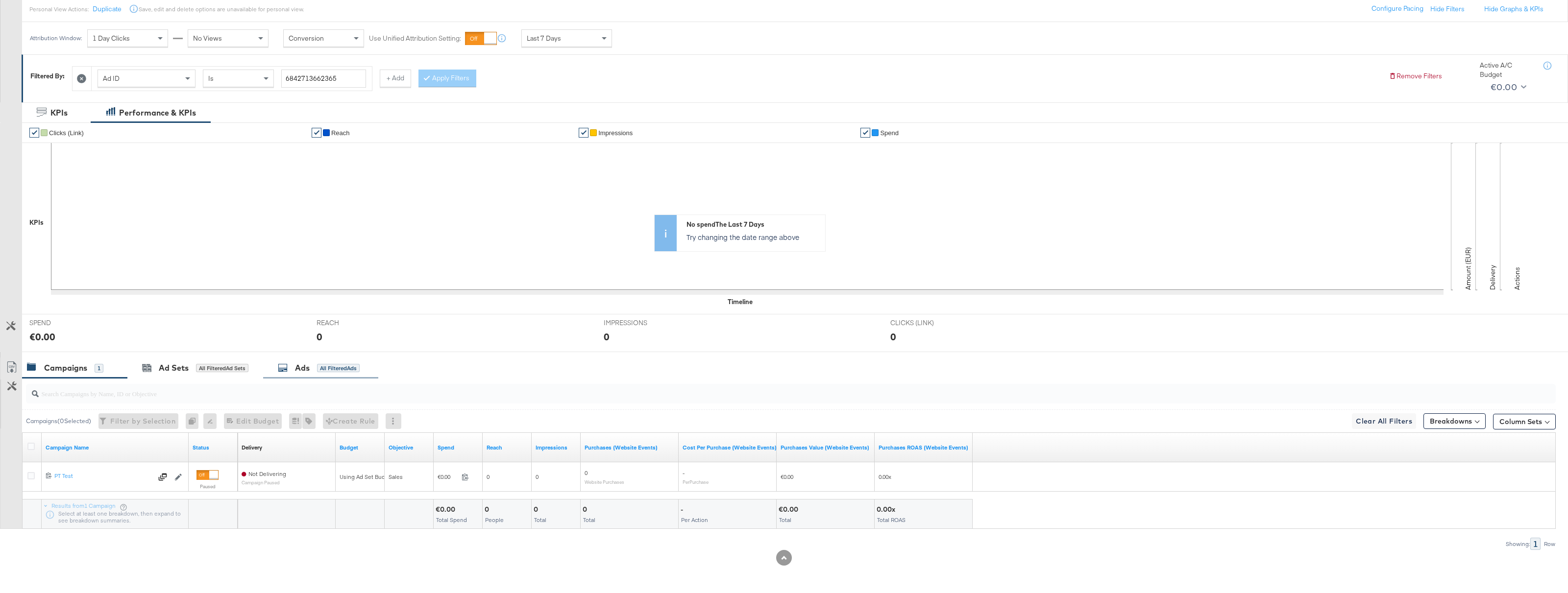
click at [331, 368] on div "All Filtered Ads" at bounding box center [338, 368] width 43 height 9
